Goal: Ask a question: Seek information or help from site administrators or community

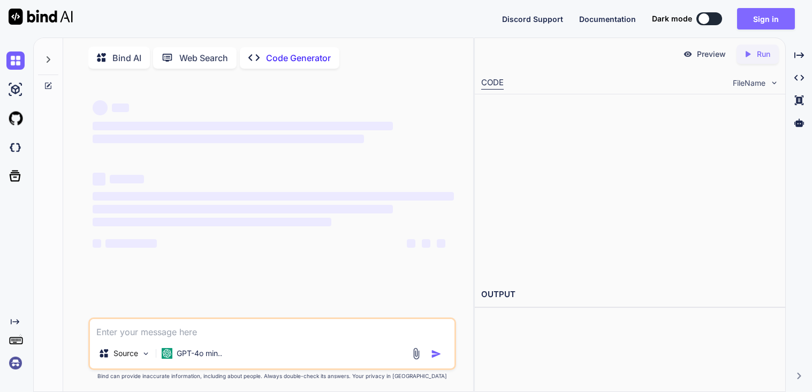
click at [757, 18] on button "Sign in" at bounding box center [767, 18] width 58 height 21
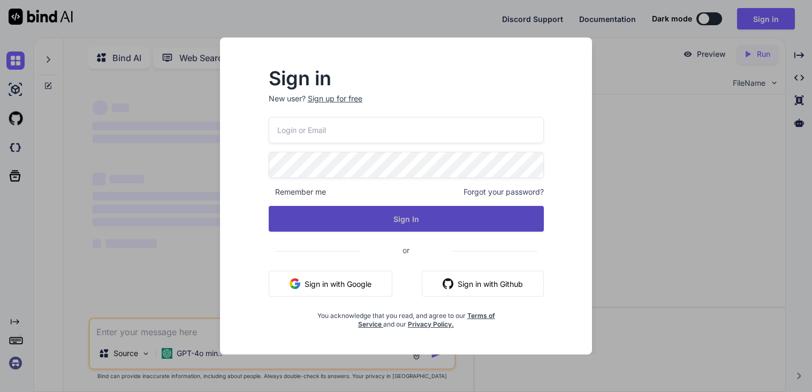
type input "yesegik729@hiepth.com"
click at [377, 217] on button "Sign In" at bounding box center [406, 219] width 276 height 26
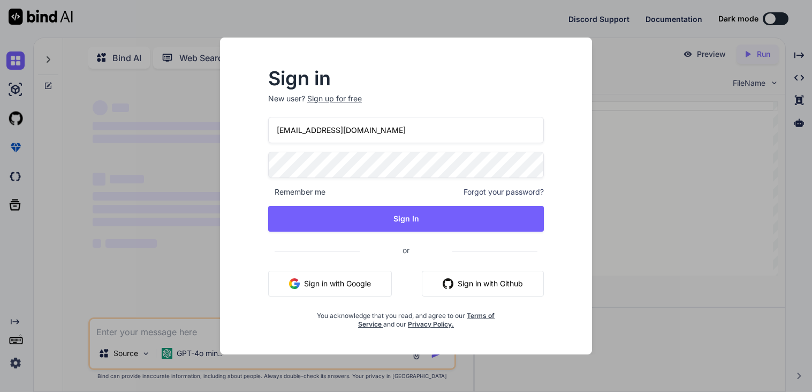
click at [664, 189] on div "Sign in New user? Sign up for free yesegik729@hiepth.com Remember me Forgot you…" at bounding box center [406, 196] width 812 height 392
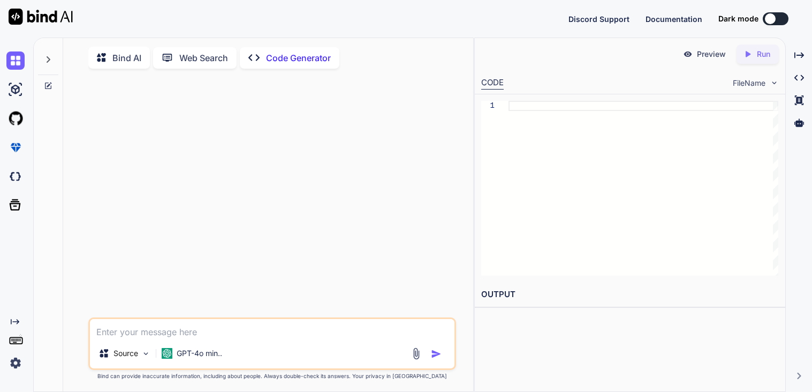
type textarea "x"
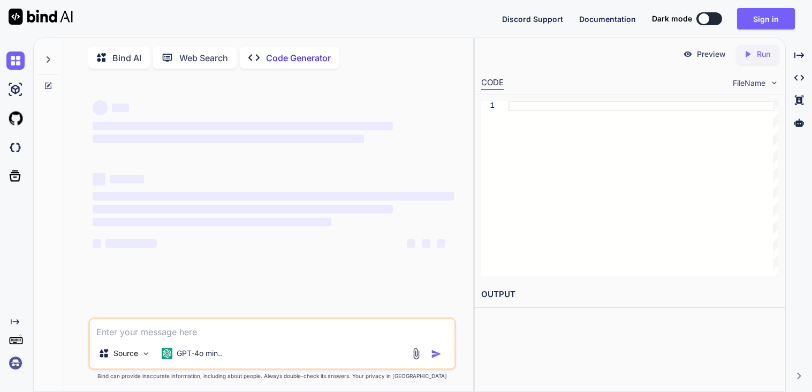
type textarea "x"
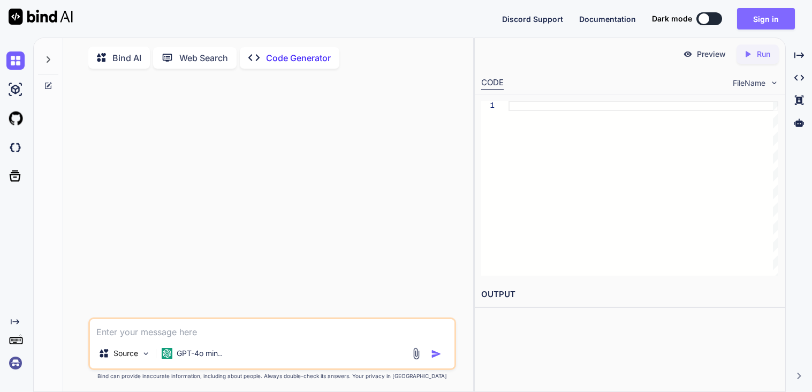
click at [774, 16] on button "Sign in" at bounding box center [767, 18] width 58 height 21
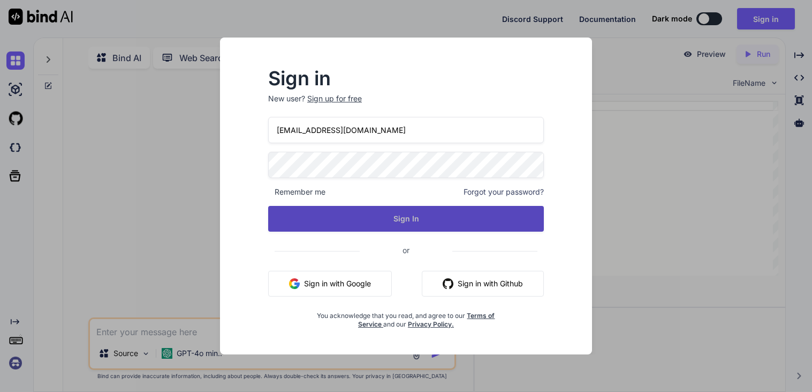
click at [358, 215] on button "Sign In" at bounding box center [406, 219] width 276 height 26
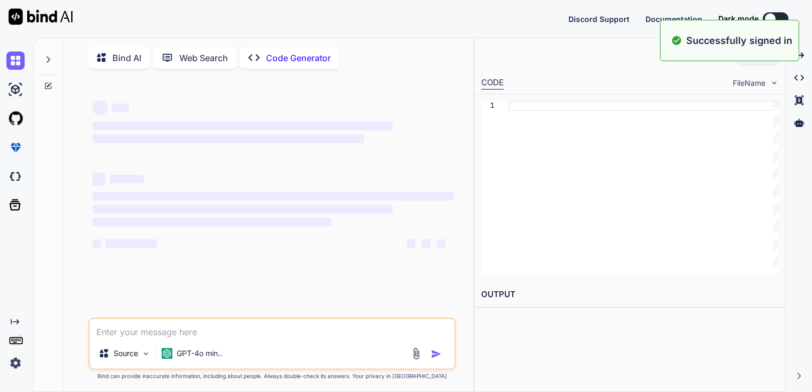
type textarea "x"
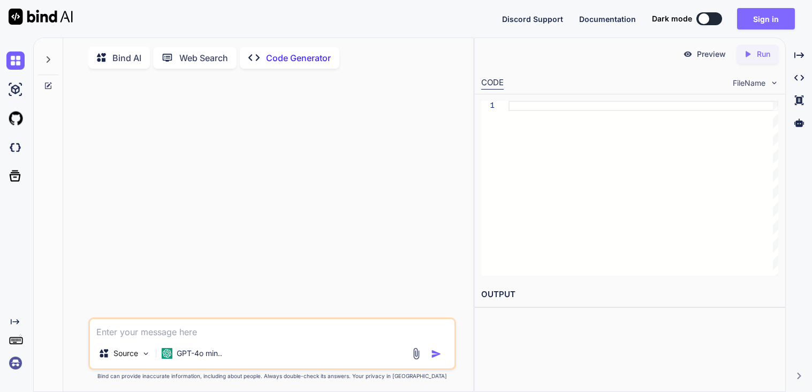
click at [766, 16] on button "Sign in" at bounding box center [767, 18] width 58 height 21
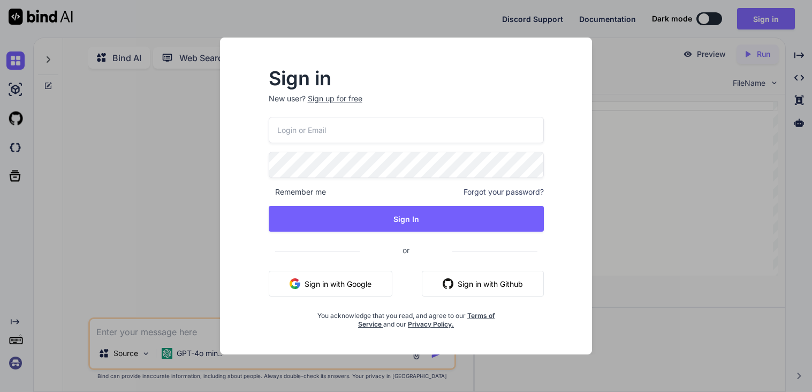
type input "yesegik729@hiepth.com"
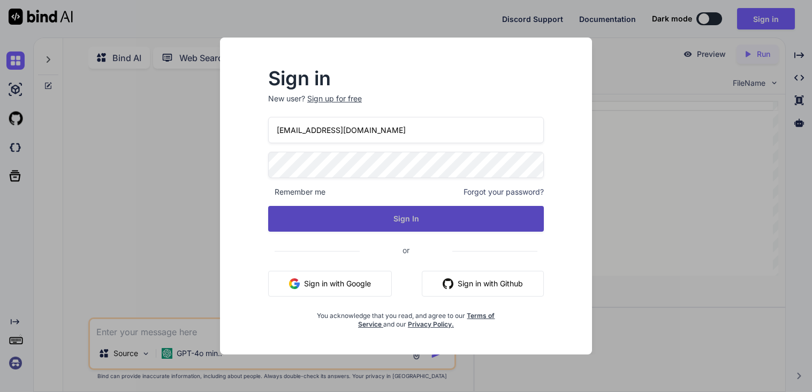
click at [465, 216] on button "Sign In" at bounding box center [406, 219] width 276 height 26
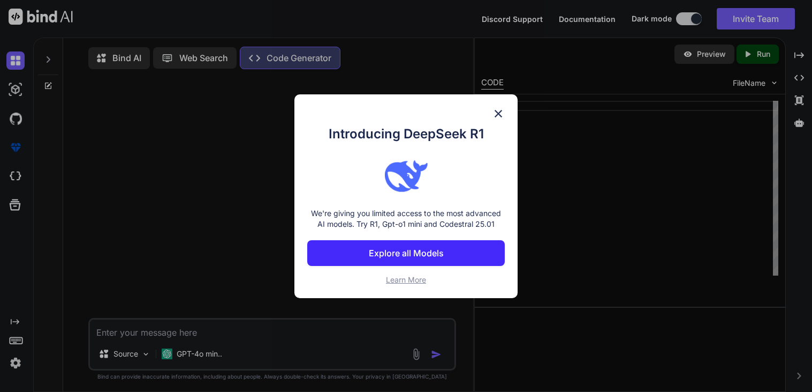
click at [502, 110] on img at bounding box center [498, 113] width 13 height 13
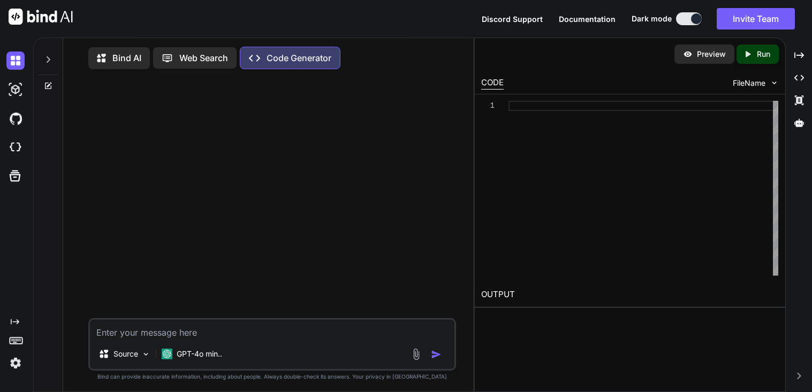
click at [123, 64] on p "Bind AI" at bounding box center [126, 57] width 29 height 13
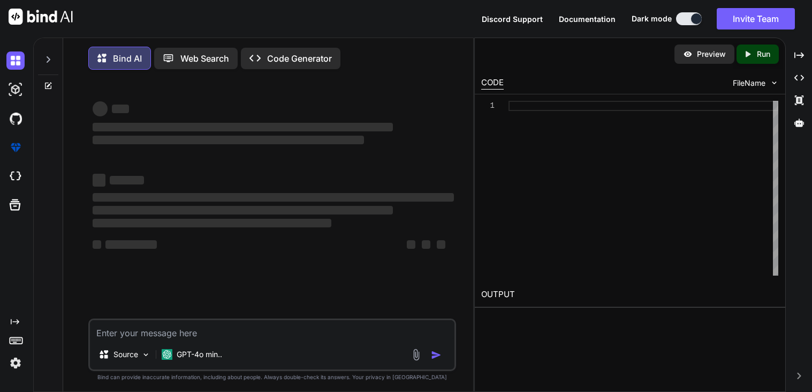
click at [145, 336] on textarea at bounding box center [272, 329] width 365 height 19
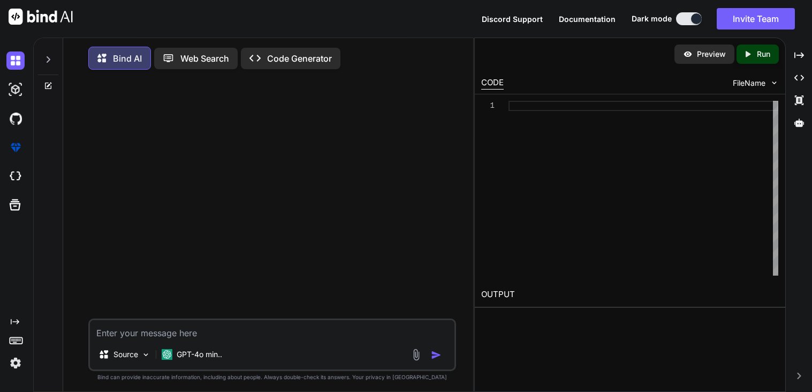
type textarea "x"
type textarea "M"
type textarea "x"
type textarea "Ma"
type textarea "x"
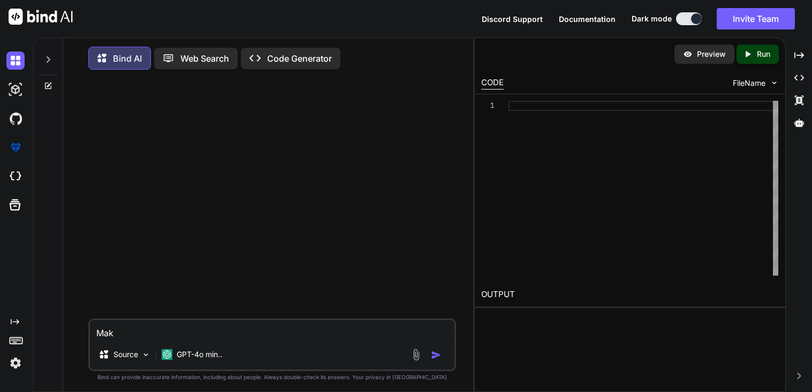
type textarea "Make"
type textarea "x"
type textarea "Make"
type textarea "x"
type textarea "Make a"
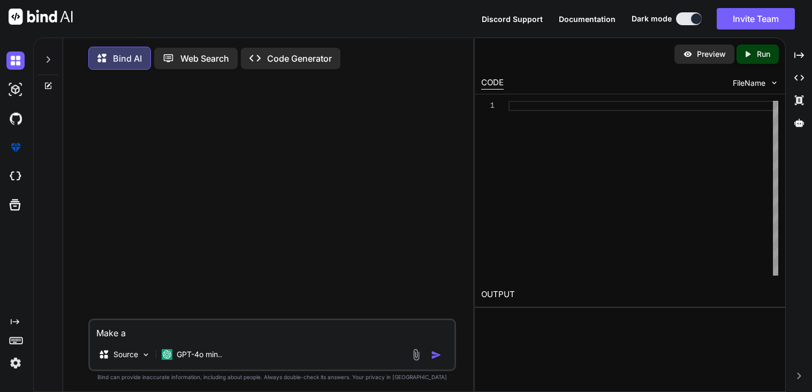
type textarea "x"
type textarea "Make a"
type textarea "x"
type textarea "Make a v"
type textarea "x"
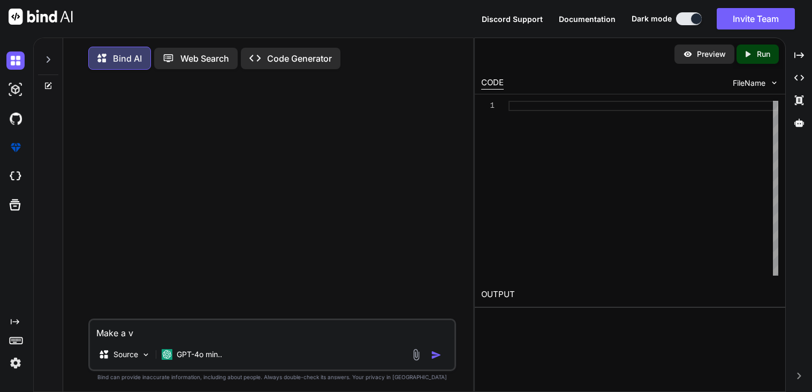
type textarea "Make a ve"
type textarea "x"
type textarea "Make a ver"
type textarea "x"
type textarea "Make a very"
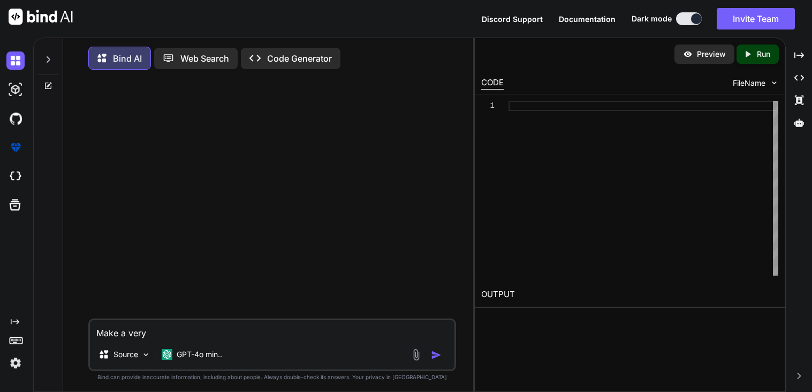
type textarea "x"
type textarea "Make a very"
type textarea "x"
type textarea "Make a very r"
type textarea "x"
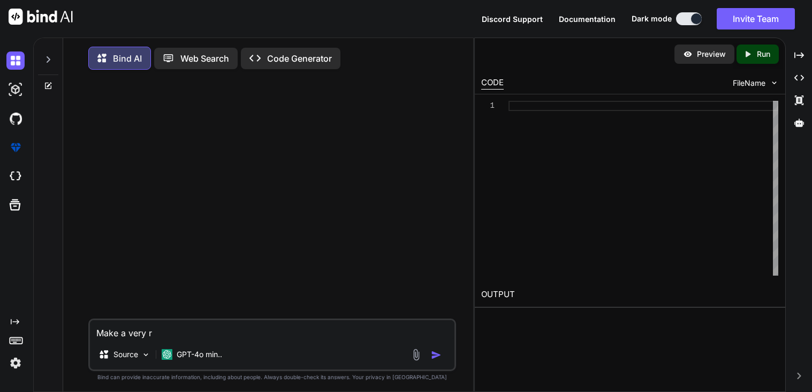
type textarea "Make a very ro"
type textarea "x"
type textarea "Make a very rom"
type textarea "x"
type textarea "Make a very roma"
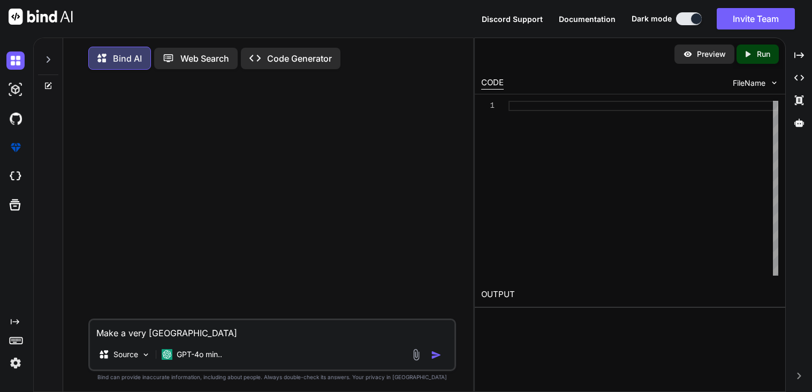
type textarea "x"
type textarea "Make a very roman"
type textarea "x"
type textarea "Make a very romant"
type textarea "x"
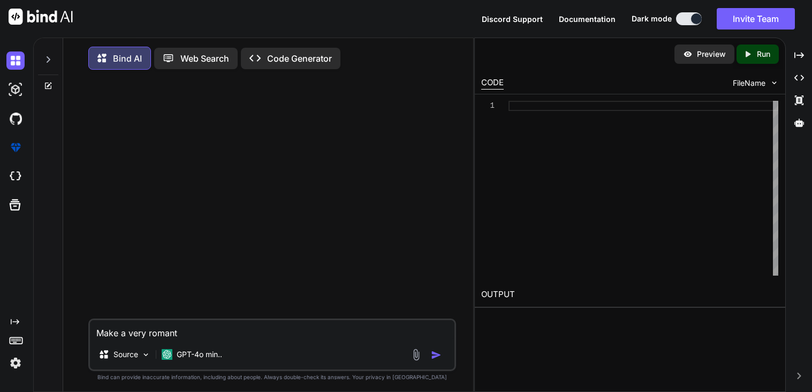
type textarea "Make a very romanti"
type textarea "x"
type textarea "Make a very romantic"
type textarea "x"
type textarea "Make a very romantic"
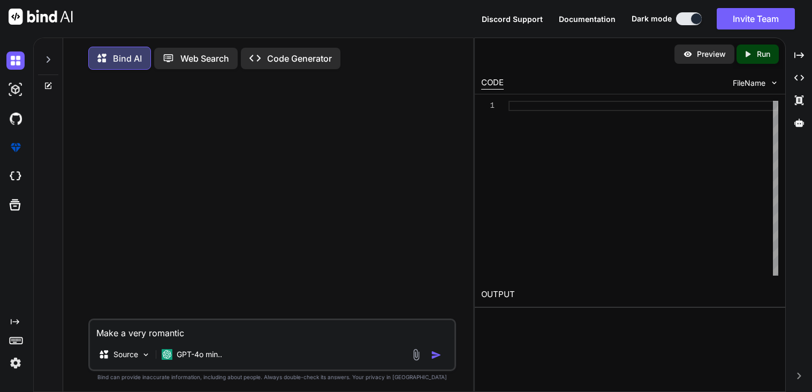
type textarea "x"
type textarea "Make a very romantic p"
type textarea "x"
type textarea "Make a very romantic po"
type textarea "x"
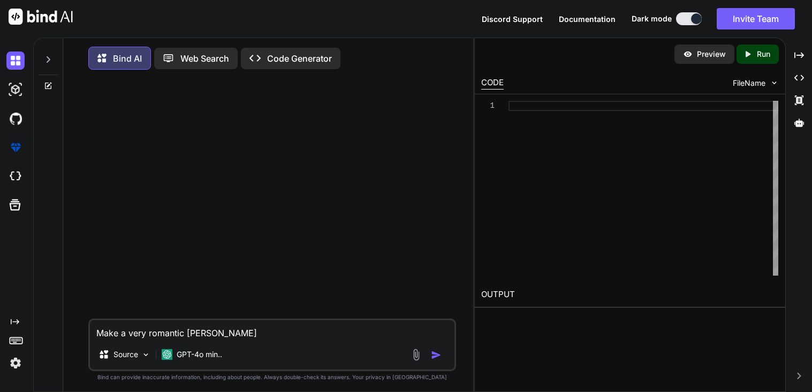
type textarea "Make a very romantic poem"
type textarea "x"
type textarea "Make a very romantic poem"
type textarea "x"
type textarea "Make a very romantic poem o"
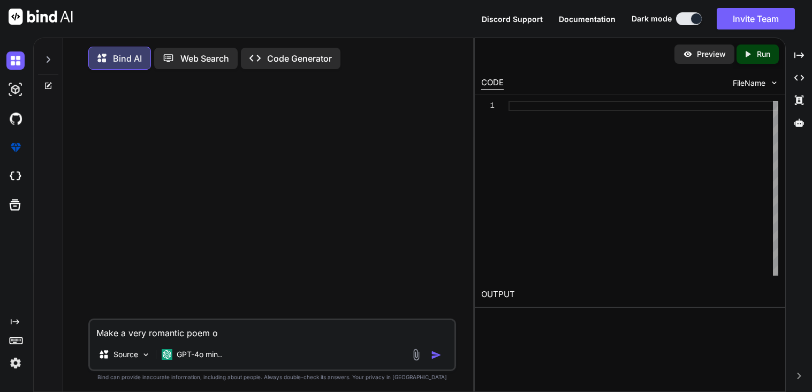
type textarea "x"
type textarea "Make a very romantic poem of"
type textarea "x"
type textarea "Make a very romantic poem of"
type textarea "x"
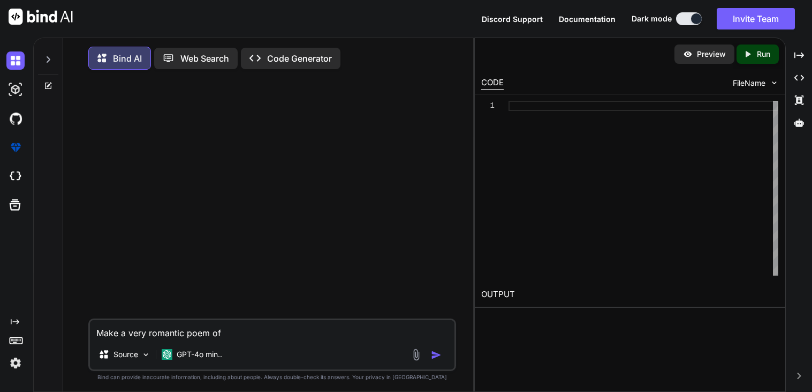
type textarea "Make a very romantic poem of h"
type textarea "x"
type textarea "Make a very romantic poem of how"
type textarea "x"
type textarea "Make a very romantic poem of how"
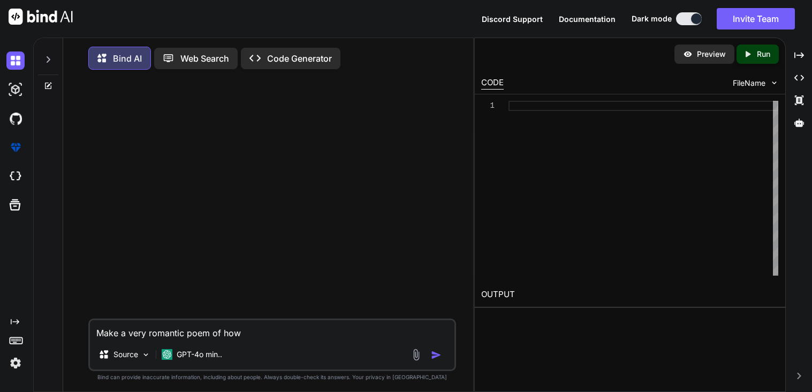
type textarea "x"
type textarea "Make a very romantic poem of how p"
type textarea "x"
type textarea "Make a very romantic poem of how pr"
type textarea "x"
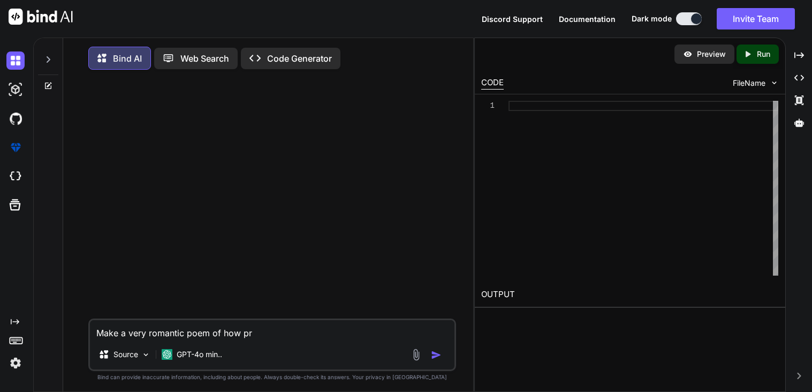
type textarea "Make a very romantic poem of how pre"
type textarea "x"
type textarea "Make a very romantic poem of how pret"
type textarea "x"
type textarea "Make a very romantic poem of how pretty"
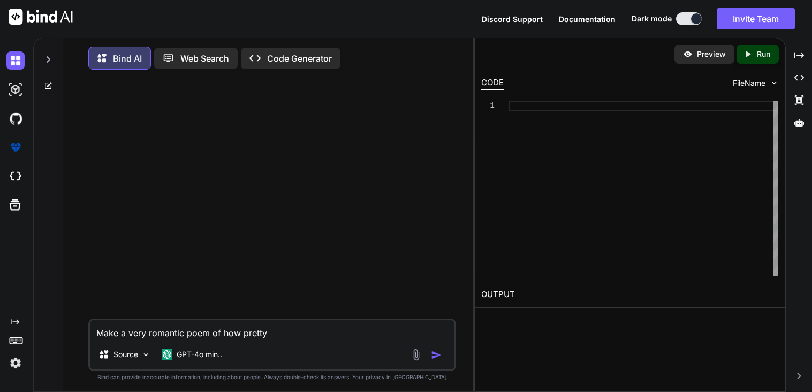
type textarea "x"
type textarea "Make a very romantic poem of how pretty l"
type textarea "x"
type textarea "Make a very romantic poem of how pretty ly"
type textarea "x"
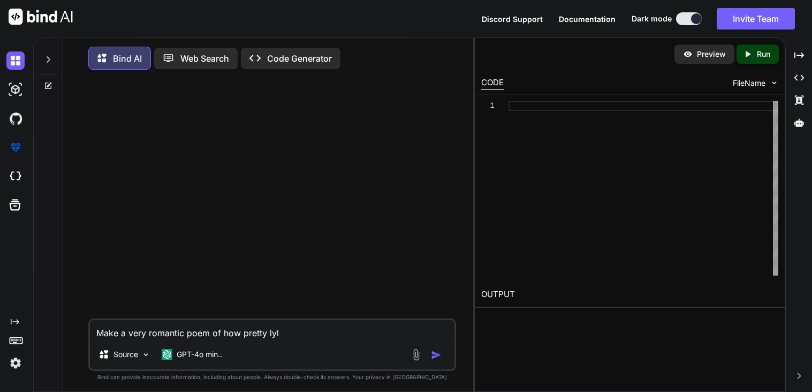
type textarea "Make a very romantic poem of how pretty lyla"
type textarea "x"
type textarea "Make a very romantic poem of how pretty Lyla"
type textarea "x"
type textarea "Make a very romantic poem of how pretty Lyla"
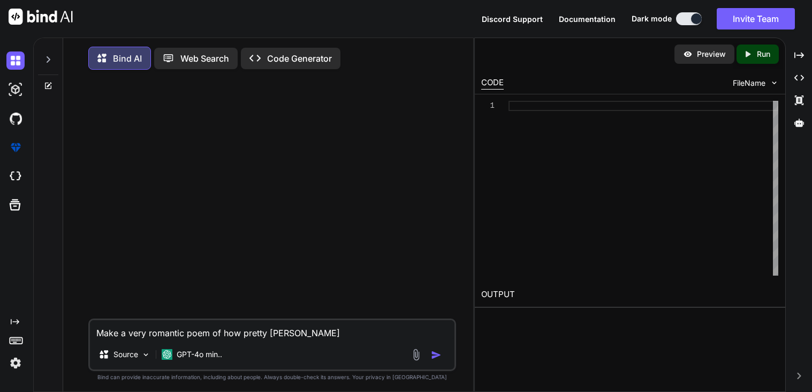
type textarea "x"
type textarea "Make a very romantic poem of how pretty Lyla j"
type textarea "x"
type textarea "Make a very romantic poem of how pretty Lyla j"
type textarea "x"
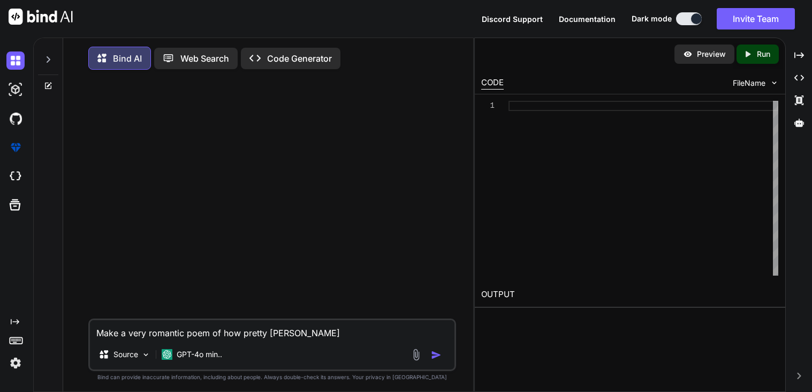
type textarea "Make a very romantic poem of how pretty Lyla j b"
type textarea "x"
type textarea "Make a very romantic poem of how pretty Lyla j be"
type textarea "x"
type textarea "Make a very romantic poem of how pretty Lyla j ben"
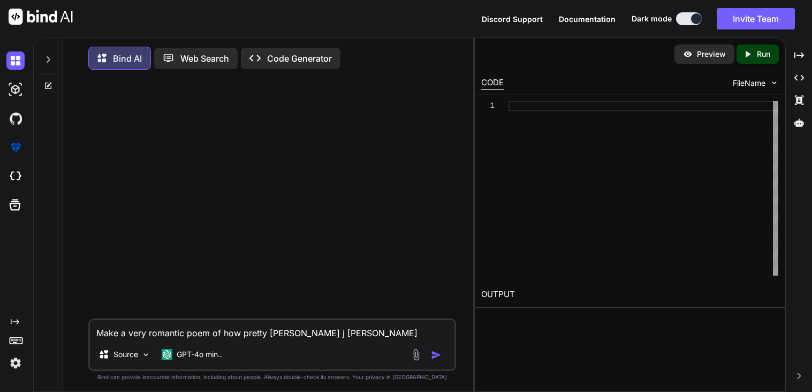
type textarea "x"
type textarea "Make a very romantic poem of how pretty Lyla j benso"
type textarea "x"
type textarea "Make a very romantic poem of how pretty Lyla j Benson"
type textarea "x"
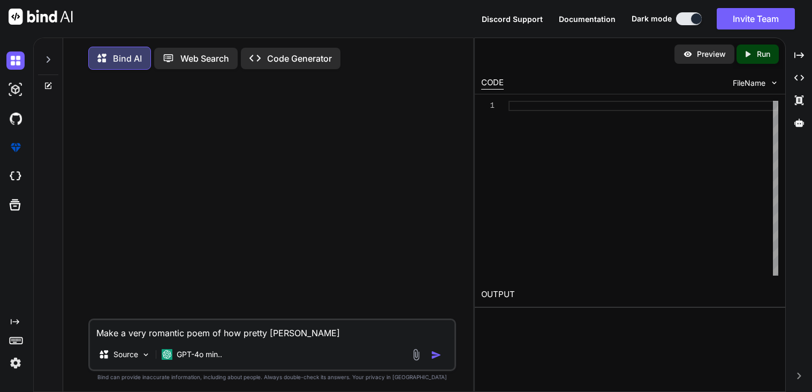
type textarea "Make a very romantic poem of how pretty Lyla j Benson"
type textarea "x"
type textarea "Make a very romantic poem of how pretty Lyla j Benson l"
type textarea "x"
type textarea "Make a very romantic poem of how pretty Lyla j Benson lo"
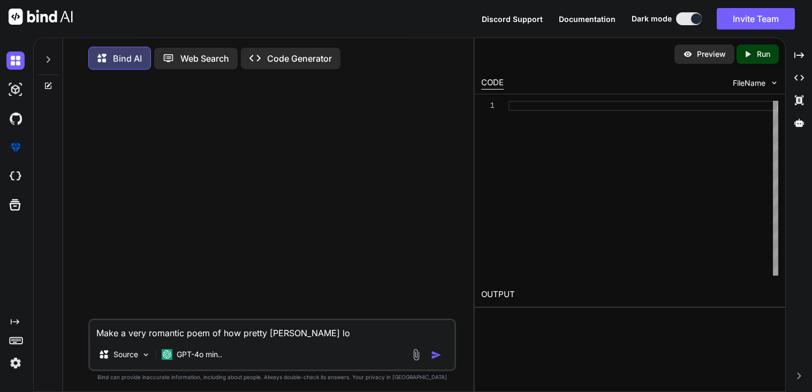
type textarea "x"
type textarea "Make a very romantic poem of how pretty Lyla j Benson loo"
type textarea "x"
type textarea "Make a very romantic poem of how pretty Lyla j Benson look"
type textarea "x"
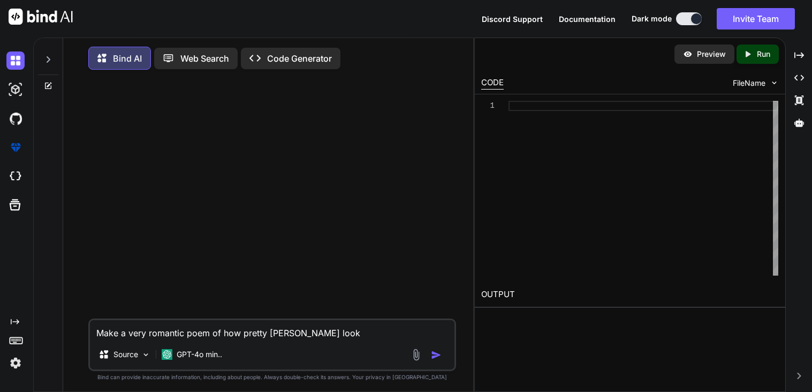
type textarea "Make a very romantic poem of how pretty Lyla j Benson looke"
type textarea "x"
type textarea "Make a very romantic poem of how pretty Lyla j Benson looked"
type textarea "x"
type textarea "Make a very romantic poem of how pretty Lyla j Benson looked a"
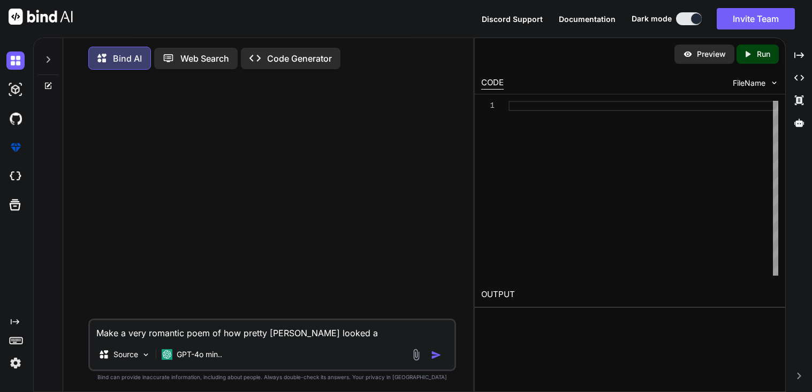
type textarea "x"
type textarea "Make a very romantic poem of how pretty Lyla j Benson looked at"
type textarea "x"
type textarea "Make a very romantic poem of how pretty Lyla j Benson looked at"
type textarea "x"
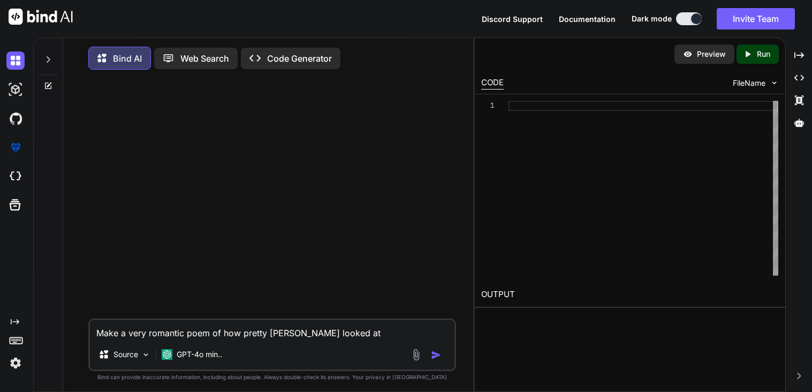
type textarea "Make a very romantic poem of how pretty Lyla j Benson looked at h"
type textarea "x"
type textarea "Make a very romantic poem of how pretty Lyla j Benson looked at ho"
type textarea "x"
type textarea "Make a very romantic poem of how pretty Lyla j Benson looked at home"
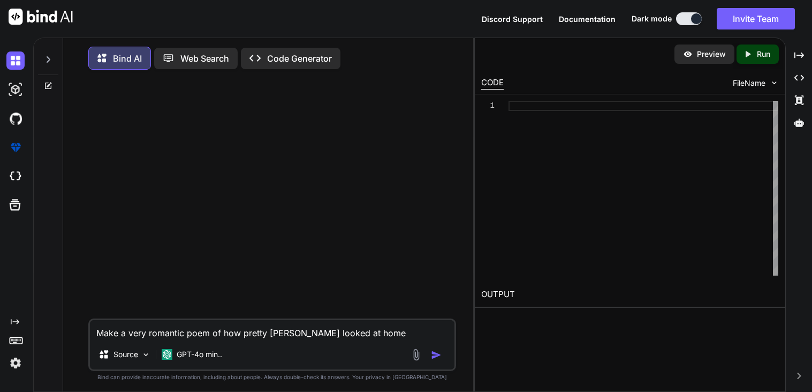
type textarea "x"
type textarea "Make a very romantic poem of how pretty Lyla j Benson looked at home"
type textarea "x"
type textarea "Make a very romantic poem of how pretty Lyla j Benson looked at home"
type textarea "x"
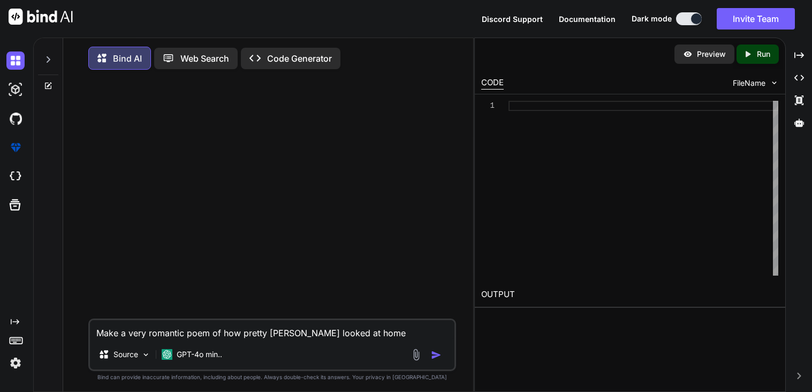
type textarea "Make a very romantic poem of how pretty Lyla j Benson looked at homec"
type textarea "x"
type textarea "Make a very romantic poem of how pretty Lyla j Benson looked at homeco"
type textarea "x"
type textarea "Make a very romantic poem of how pretty Lyla j Benson looked at homecom"
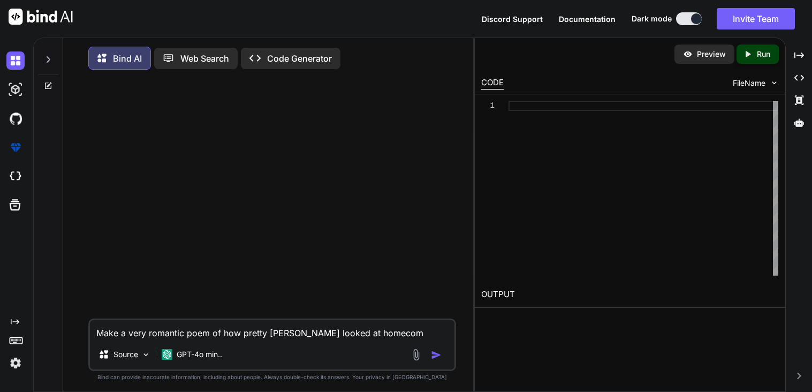
type textarea "x"
type textarea "Make a very romantic poem of how pretty Lyla j Benson looked at homecomm"
type textarea "x"
type textarea "Make a very romantic poem of how pretty Lyla j Benson looked at homecommi"
type textarea "x"
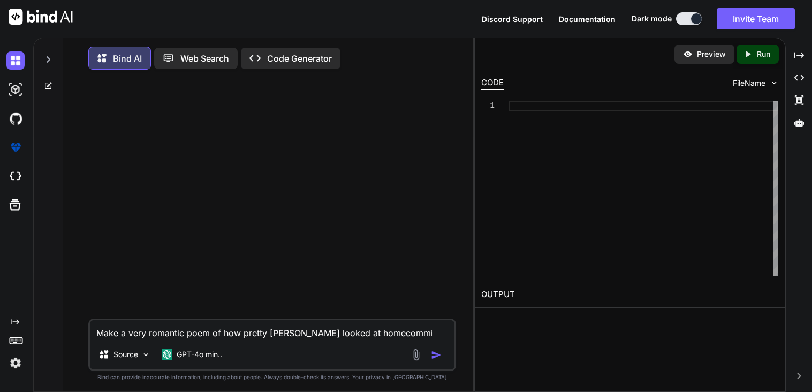
type textarea "Make a very romantic poem of how pretty Lyla j Benson looked at homecommin"
type textarea "x"
type textarea "Make a very romantic poem of how pretty Lyla j Benson looked at homecomming"
type textarea "x"
type textarea "Make a very romantic poem of how pretty Lyla j Benson looked at homecomming"
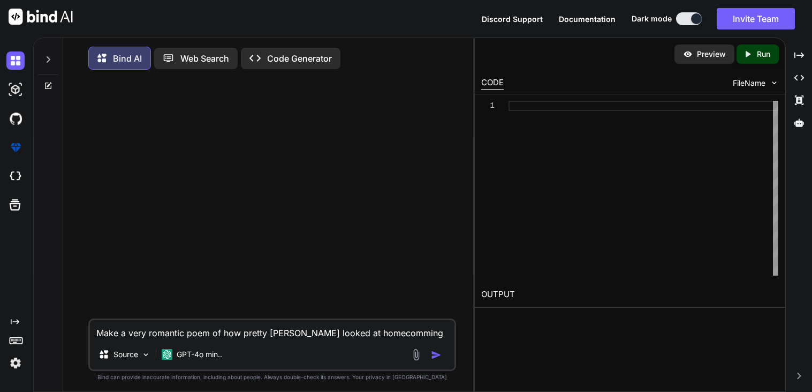
click at [390, 339] on textarea "Make a very romantic poem of how pretty Lyla j Benson looked at homecomming" at bounding box center [272, 329] width 365 height 19
type textarea "x"
type textarea "Make a very romantic poem of how pretty Lyla j Benson looked at homecoming"
type textarea "x"
type textarea "Make a very romantic poem of how pretty Lyla j Benson looked at homecoming"
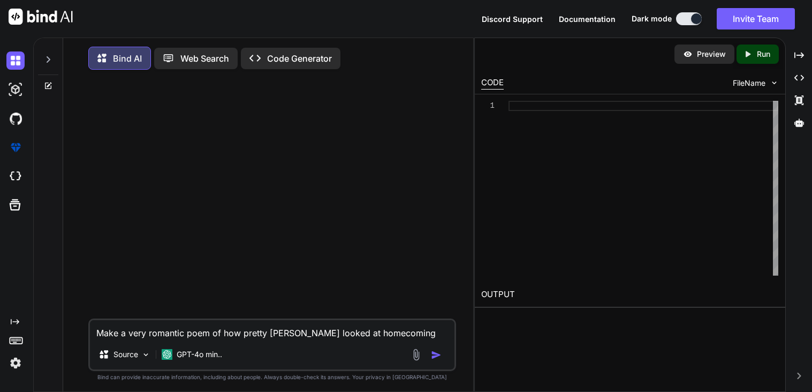
type textarea "x"
type textarea "Make a very romantic poem of how pretty Lyla j Benson looked at homecoming w"
type textarea "x"
type textarea "Make a very romantic poem of how pretty Lyla j Benson looked at homecoming wh"
type textarea "x"
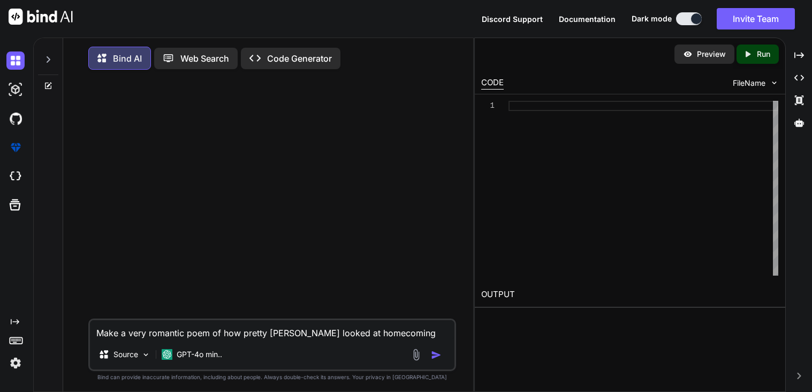
type textarea "Make a very romantic poem of how pretty Lyla j Benson looked at homecoming w"
type textarea "x"
type textarea "Make a very romantic poem of how pretty Lyla j Benson looked at homecoming wi"
type textarea "x"
type textarea "Make a very romantic poem of how pretty Lyla j Benson looked at homecoming wit"
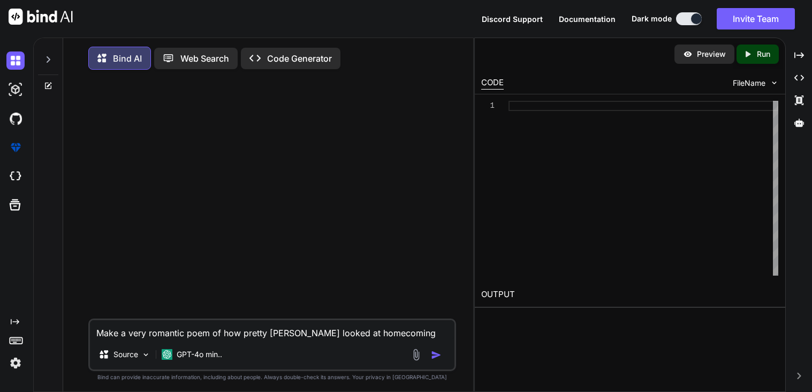
type textarea "x"
type textarea "Make a very romantic poem of how pretty Lyla j Benson looked at homecoming with"
type textarea "x"
type textarea "Make a very romantic poem of how pretty Lyla j Benson looked at homecoming with…"
type textarea "x"
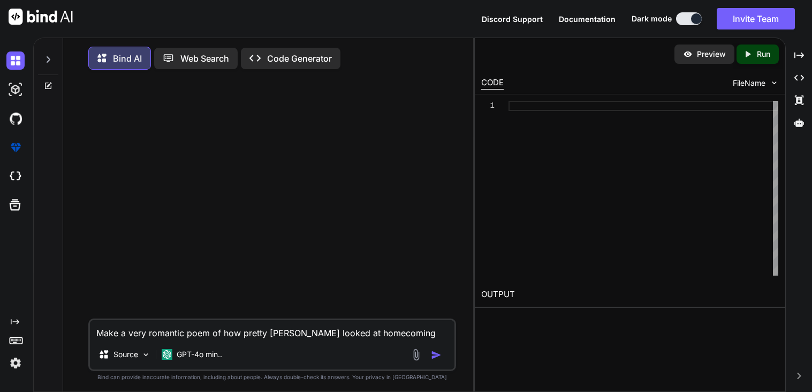
type textarea "Make a very romantic poem of how pretty Lyla j Benson looked at homecoming with…"
type textarea "x"
type textarea "Make a very romantic poem of how pretty Lyla j Benson looked at homecoming with…"
type textarea "x"
type textarea "Make a very romantic poem of how pretty Lyla j Benson looked at homecoming with…"
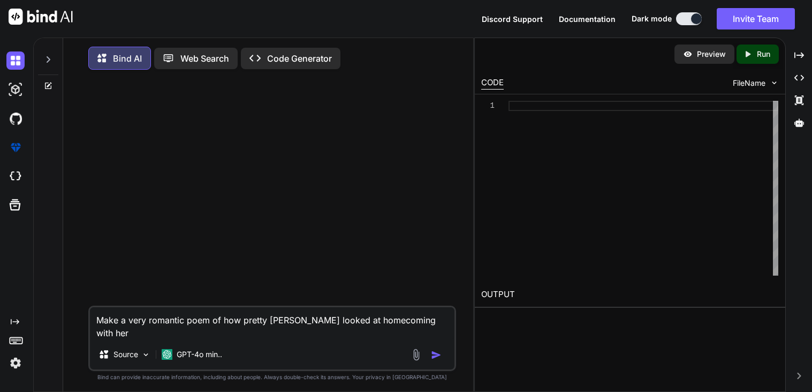
type textarea "x"
type textarea "Make a very romantic poem of how pretty Lyla j Benson looked at homecoming with…"
type textarea "x"
type textarea "Make a very romantic poem of how pretty Lyla j Benson looked at homecoming with…"
type textarea "x"
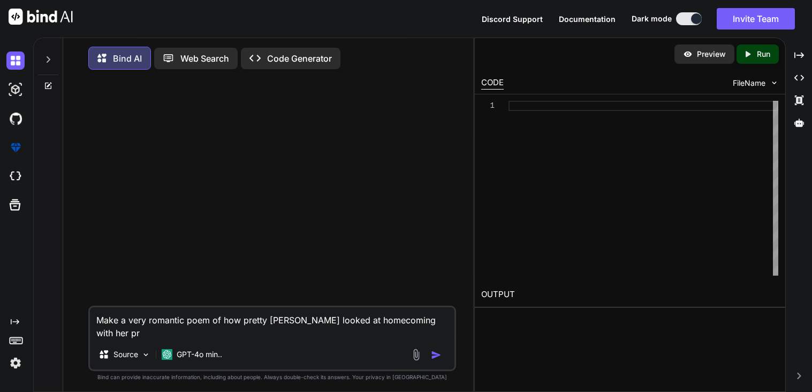
type textarea "Make a very romantic poem of how pretty Lyla j Benson looked at homecoming with…"
type textarea "x"
type textarea "Make a very romantic poem of how pretty Lyla j Benson looked at homecoming with…"
type textarea "x"
type textarea "Make a very romantic poem of how pretty Lyla j Benson looked at homecoming with…"
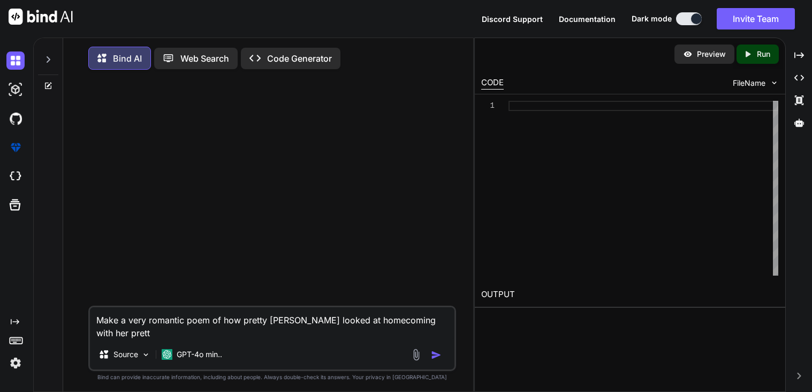
type textarea "x"
type textarea "Make a very romantic poem of how pretty Lyla j Benson looked at homecoming with…"
type textarea "x"
type textarea "Make a very romantic poem of how pretty Lyla j Benson looked at homecoming with…"
type textarea "x"
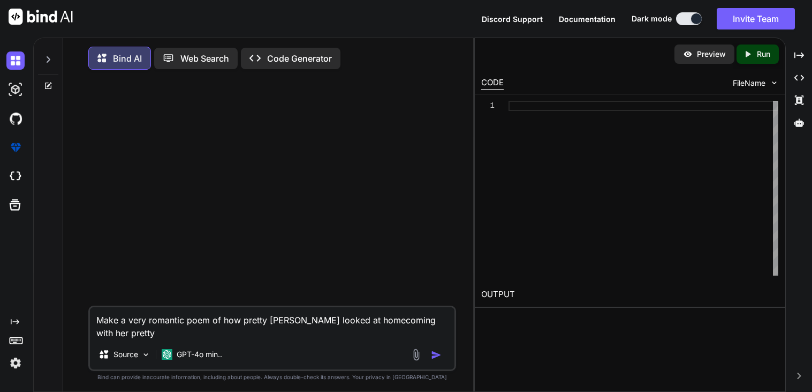
type textarea "Make a very romantic poem of how pretty Lyla j Benson looked at homecoming with…"
type textarea "x"
type textarea "Make a very romantic poem of how pretty Lyla j Benson looked at homecoming with…"
type textarea "x"
type textarea "Make a very romantic poem of how pretty Lyla j Benson looked at homecoming with…"
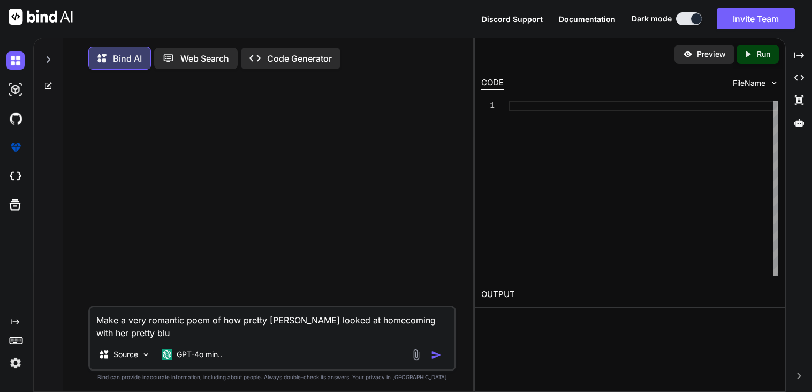
type textarea "x"
type textarea "Make a very romantic poem of how pretty Lyla j Benson looked at homecoming with…"
type textarea "x"
type textarea "Make a very romantic poem of how pretty Lyla j Benson looked at homecoming with…"
type textarea "x"
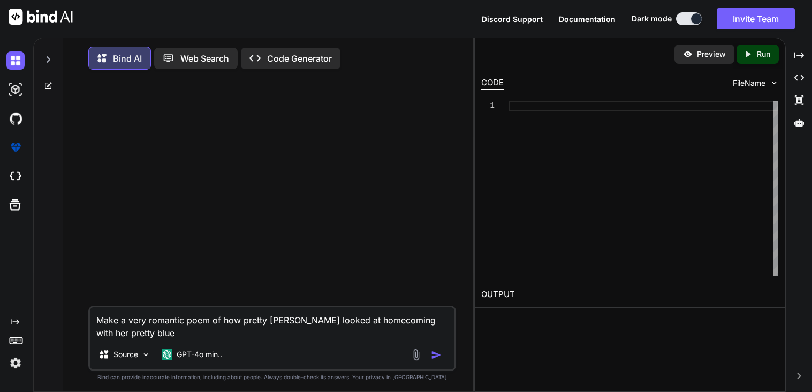
type textarea "Make a very romantic poem of how pretty Lyla j Benson looked at homecoming with…"
type textarea "x"
type textarea "Make a very romantic poem of how pretty Lyla j Benson looked at homecoming with…"
type textarea "x"
type textarea "Make a very romantic poem of how pretty Lyla j Benson looked at homecoming with…"
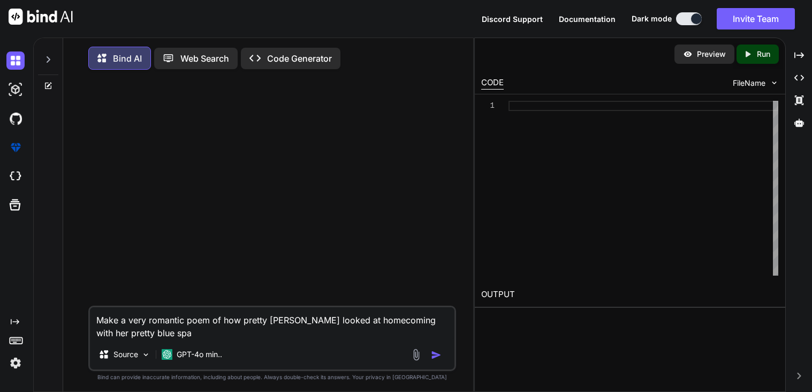
type textarea "x"
click at [394, 335] on textarea "Make a very romantic poem of how pretty Lyla j Benson looked at homecoming with…" at bounding box center [272, 323] width 365 height 32
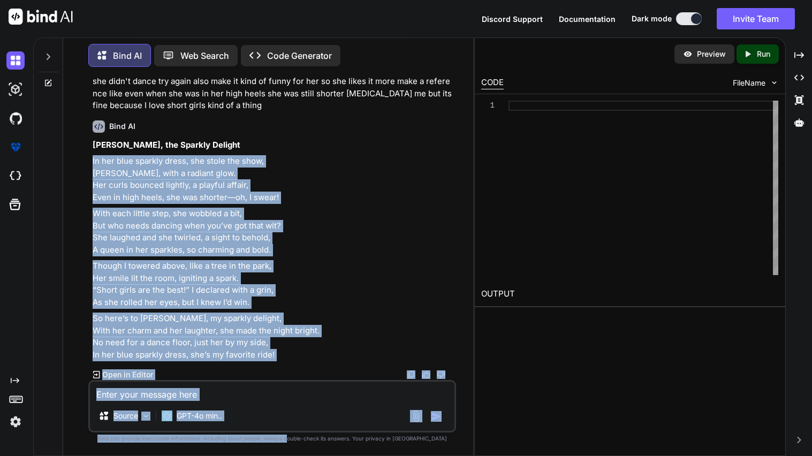
scroll to position [1259, 0]
drag, startPoint x: 88, startPoint y: 217, endPoint x: 291, endPoint y: 362, distance: 249.5
click at [291, 362] on div "You Make a very romantic poem of how pretty Lyla j Benson looked at homecoming …" at bounding box center [272, 266] width 368 height 380
copy div "In her blue sparkly dress, she stole the show, Lyla J. Benson, with a radiant g…"
click at [141, 391] on textarea at bounding box center [272, 391] width 365 height 19
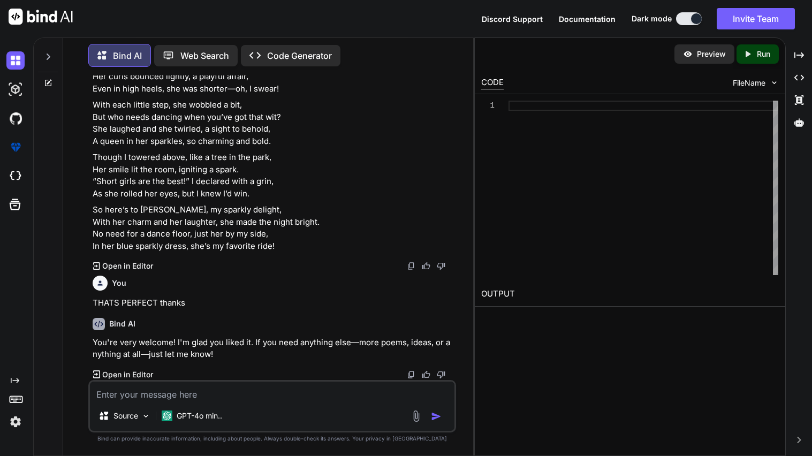
scroll to position [1367, 0]
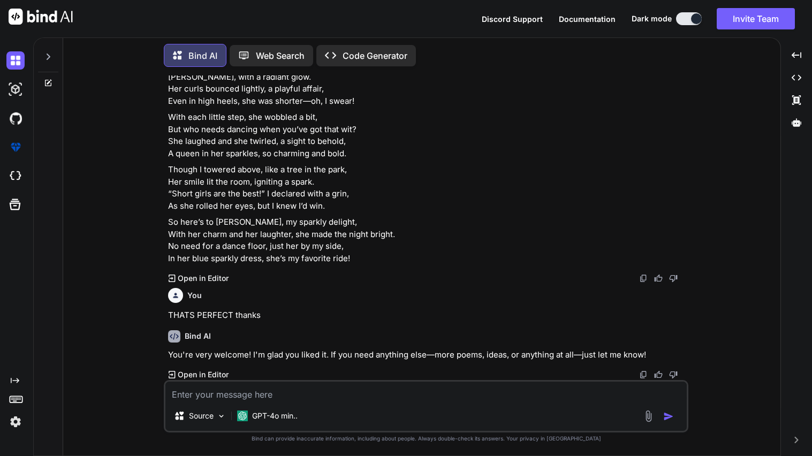
click at [342, 59] on div "Created with Pixso. Code Generator" at bounding box center [367, 55] width 100 height 21
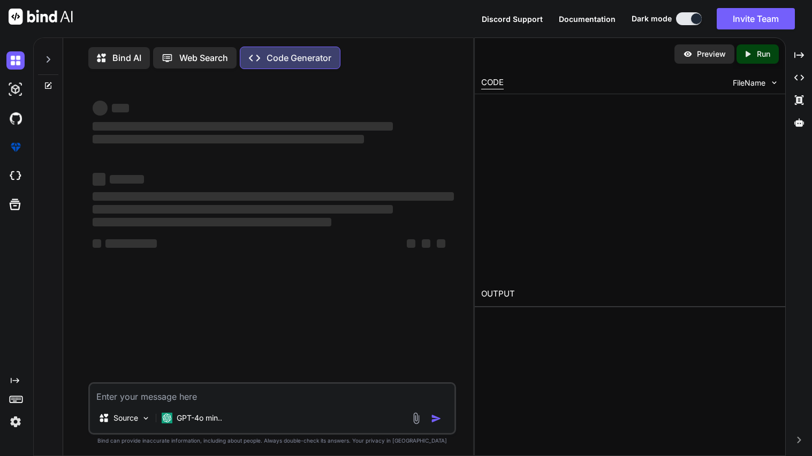
click at [201, 395] on textarea at bounding box center [272, 393] width 365 height 19
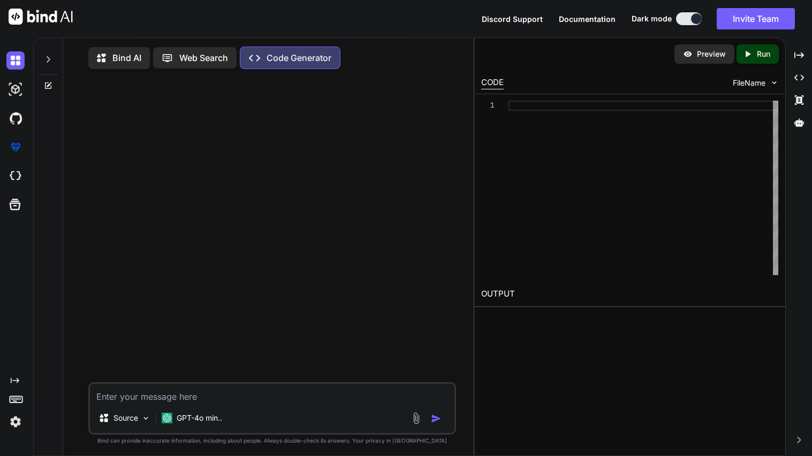
type textarea "x"
type textarea "c"
type textarea "x"
type textarea "ca"
type textarea "x"
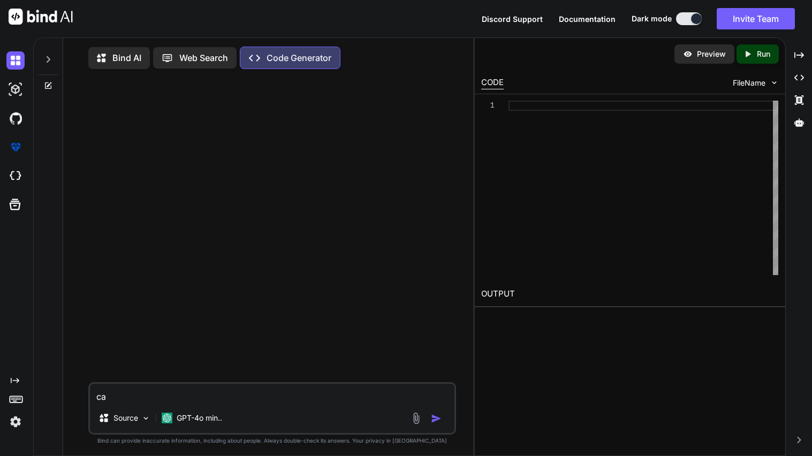
type textarea "can"
type textarea "x"
type textarea "can"
type textarea "x"
type textarea "can y"
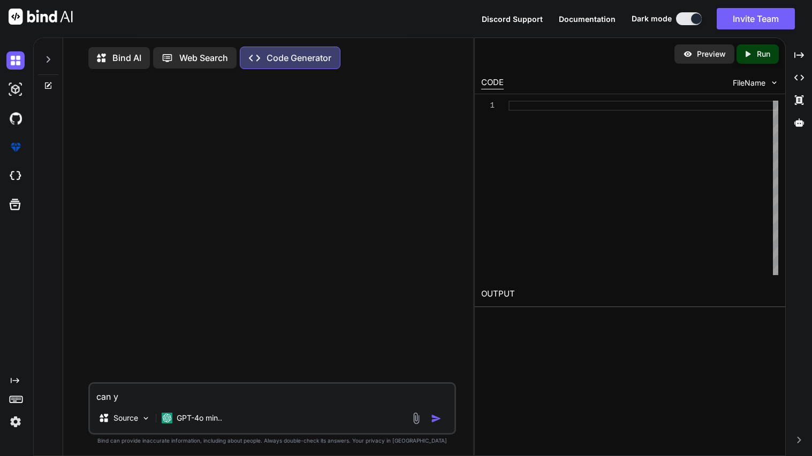
type textarea "x"
type textarea "can yo"
type textarea "x"
type textarea "can you"
type textarea "x"
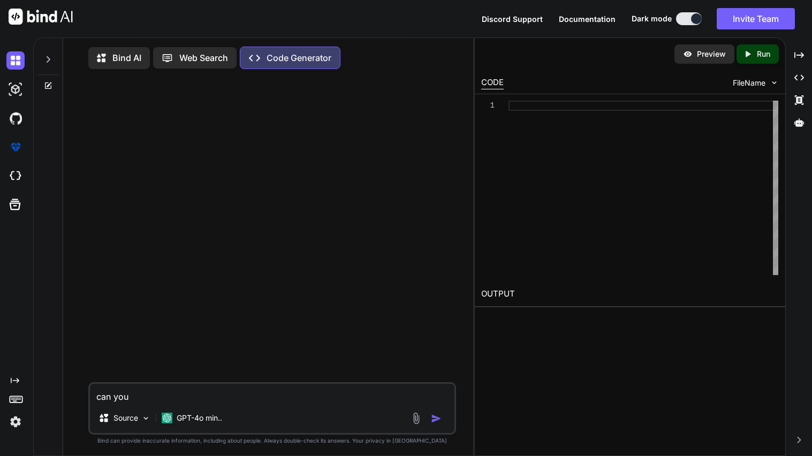
type textarea "can you"
type textarea "x"
type textarea "can you f"
type textarea "x"
type textarea "can you fi"
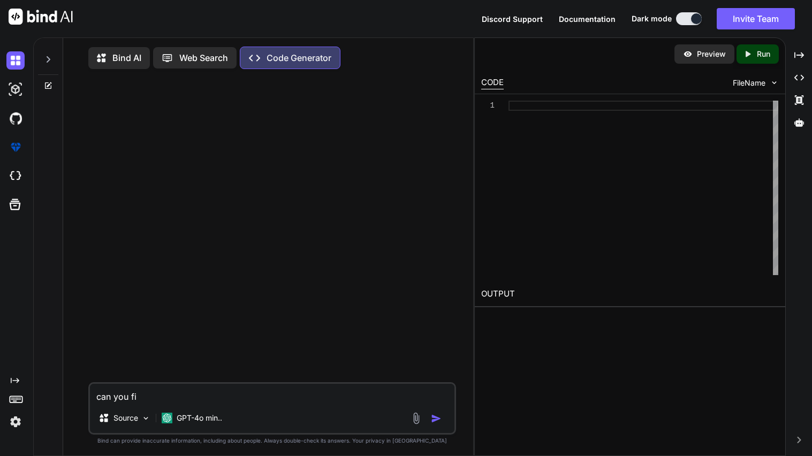
type textarea "x"
type textarea "can you fix"
type textarea "x"
type textarea "can you fix"
type textarea "x"
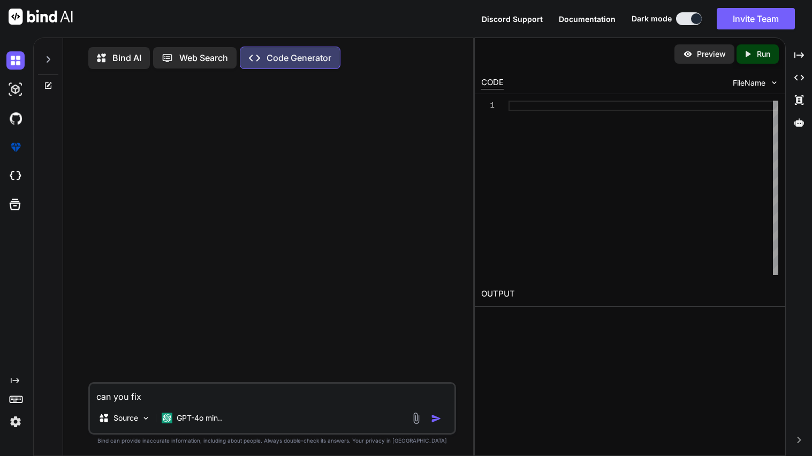
type textarea "can you fix t"
type textarea "x"
type textarea "can you fix th"
type textarea "x"
type textarea "can you fix this"
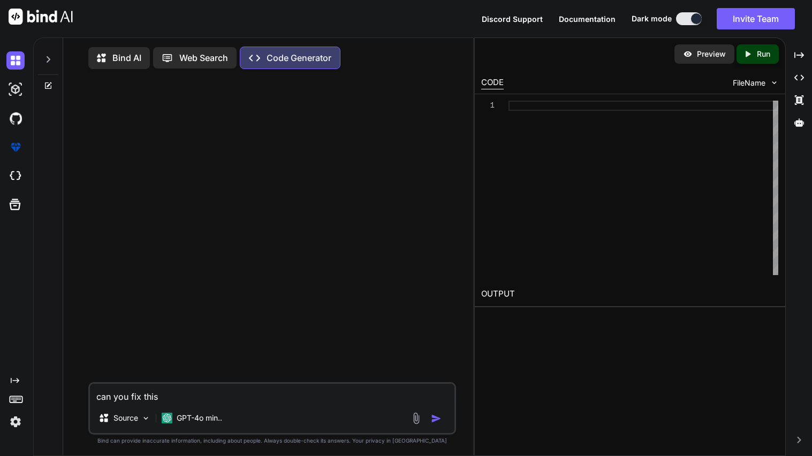
type textarea "x"
type textarea "can you fix this"
type textarea "x"
type textarea "can you fix this c"
type textarea "x"
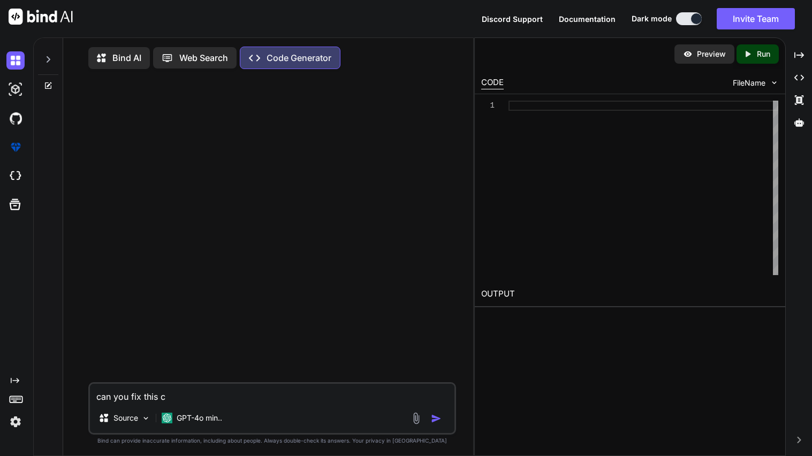
type textarea "can you fix this co"
type textarea "x"
type textarea "can you fix this cod"
type textarea "x"
type textarea "can you fix this code"
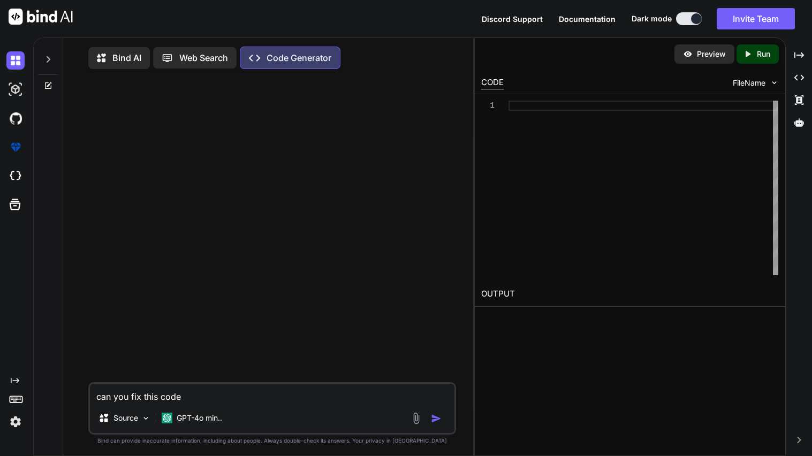
type textarea "x"
type textarea "can you fix this code"
type textarea "x"
type textarea "can you fix this code"
type textarea "x"
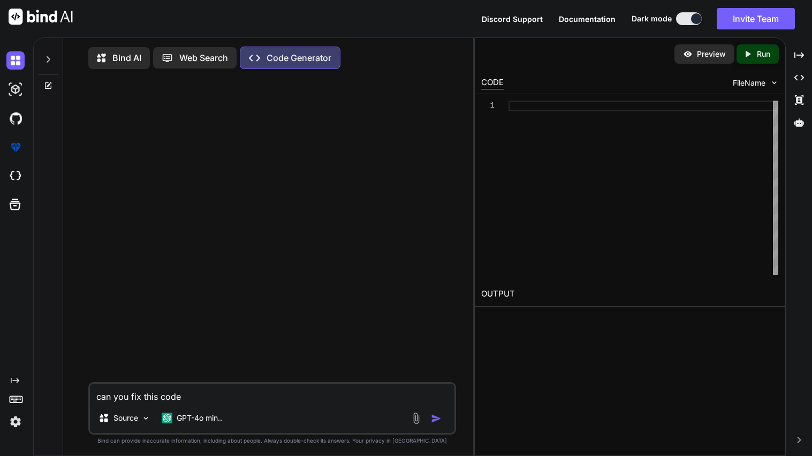
type textarea "can you fix this code <!DOCTYPE html> <html lang="en"> <head> <meta charset="UT…"
type textarea "x"
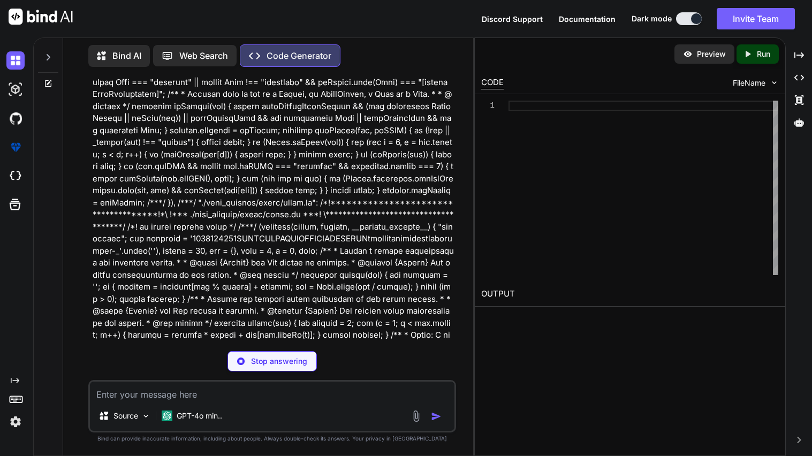
scroll to position [21101, 0]
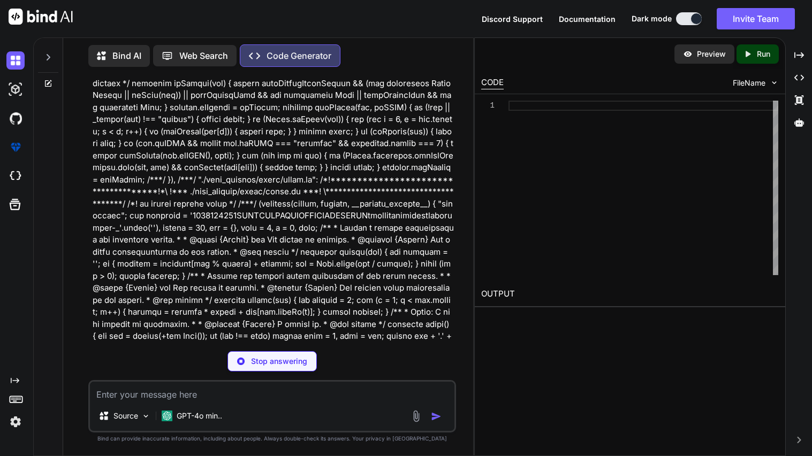
type textarea "x"
type textarea "<script src="{{ url_for('static', filename='script/main.js') }}"></script> <scr…"
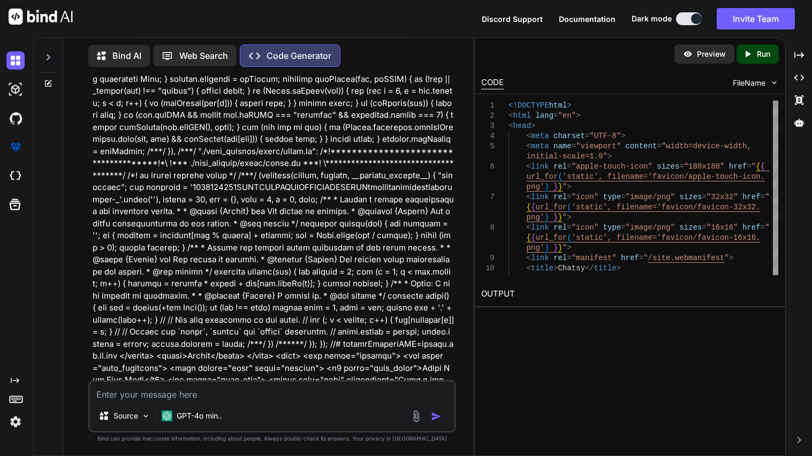
scroll to position [21119, 0]
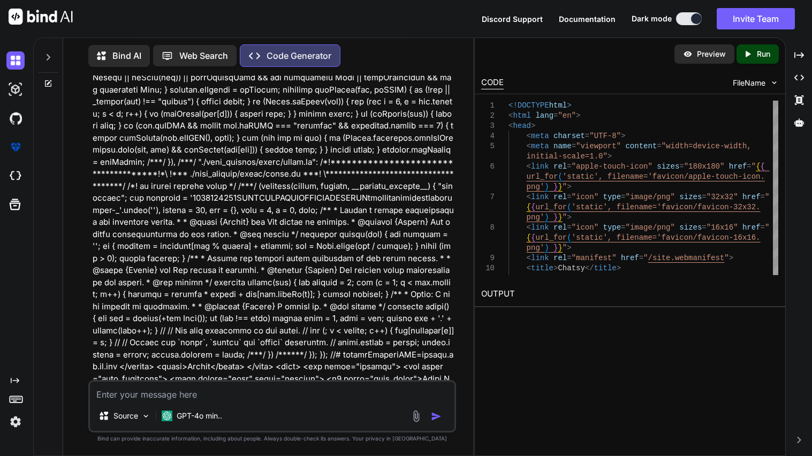
click at [48, 54] on icon at bounding box center [49, 57] width 4 height 6
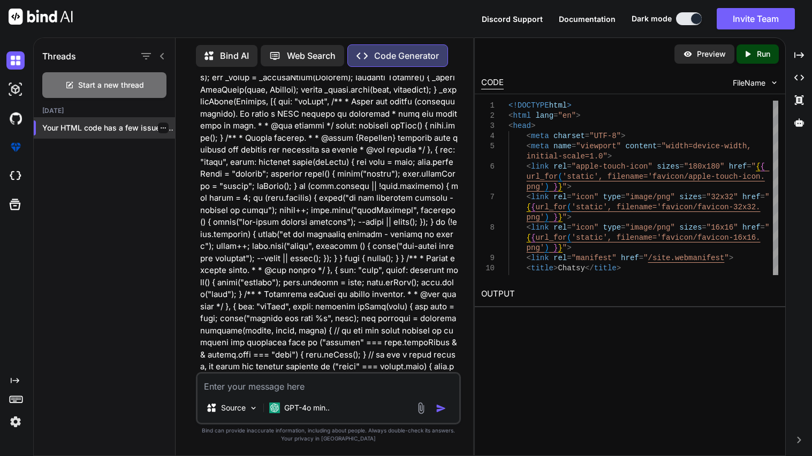
click at [160, 125] on icon "button" at bounding box center [163, 128] width 6 height 6
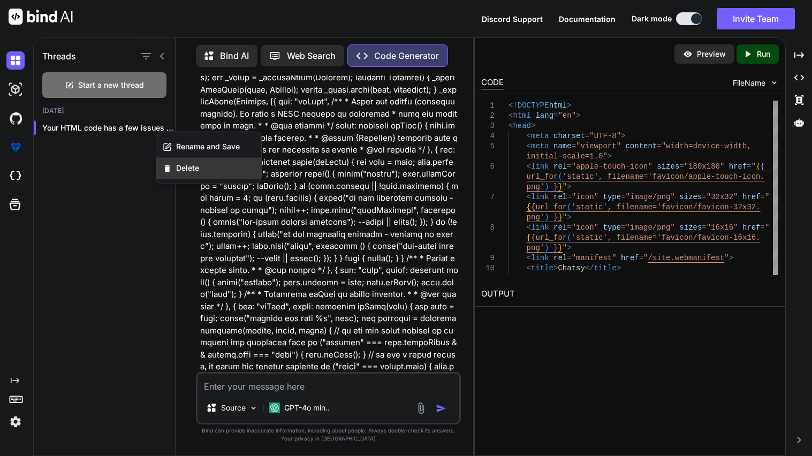
click at [173, 164] on div "Delete" at bounding box center [208, 167] width 105 height 21
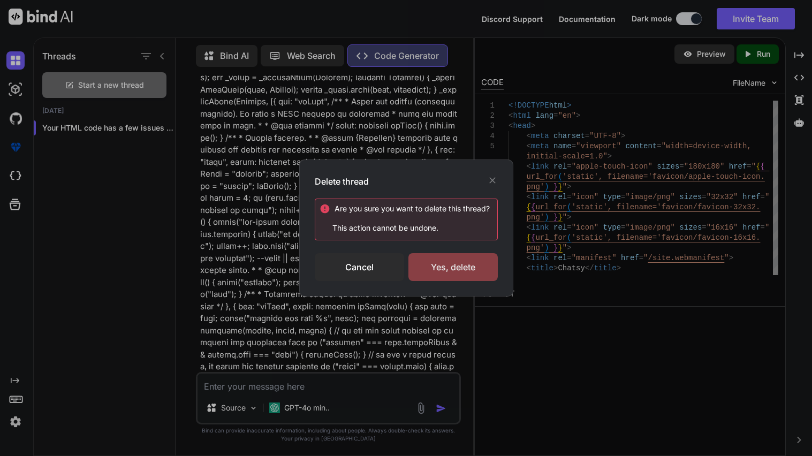
click at [442, 259] on div "Yes, delete" at bounding box center [453, 267] width 89 height 28
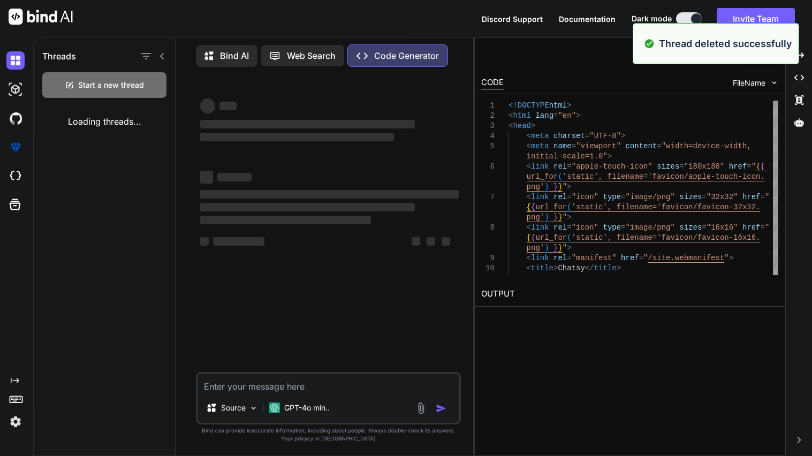
scroll to position [0, 0]
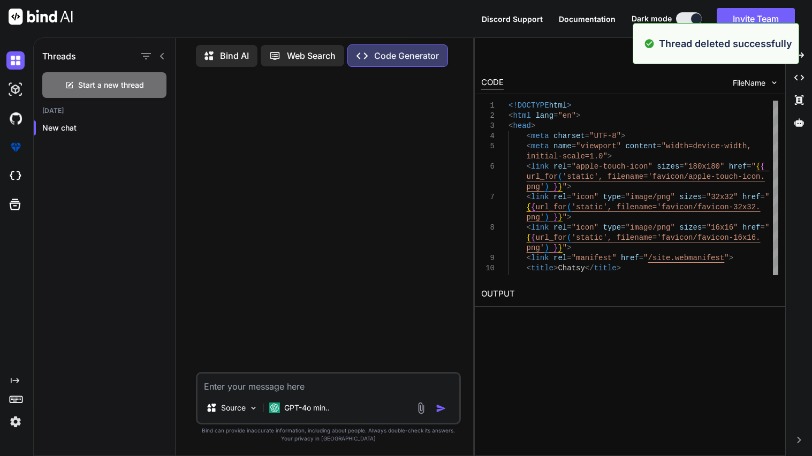
click at [220, 49] on p "Bind AI" at bounding box center [234, 55] width 29 height 13
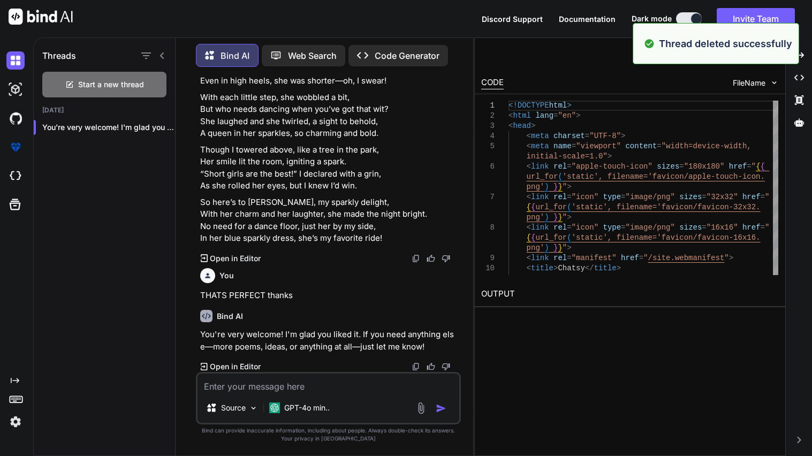
scroll to position [1400, 0]
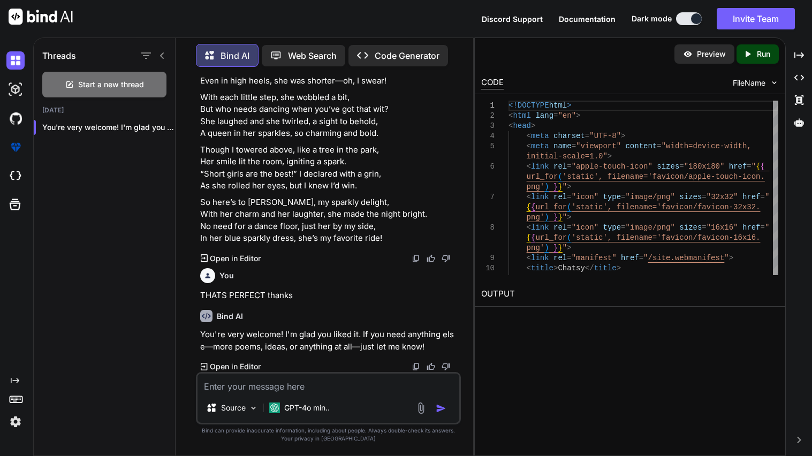
click at [371, 52] on icon "Created with Pixso." at bounding box center [366, 55] width 18 height 11
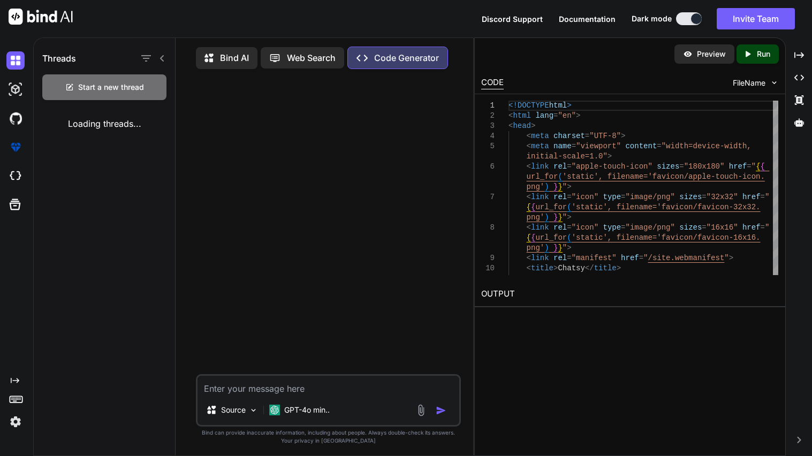
click at [245, 392] on textarea at bounding box center [329, 385] width 262 height 19
type textarea "x"
type textarea "Ho"
type textarea "x"
type textarea "Hop"
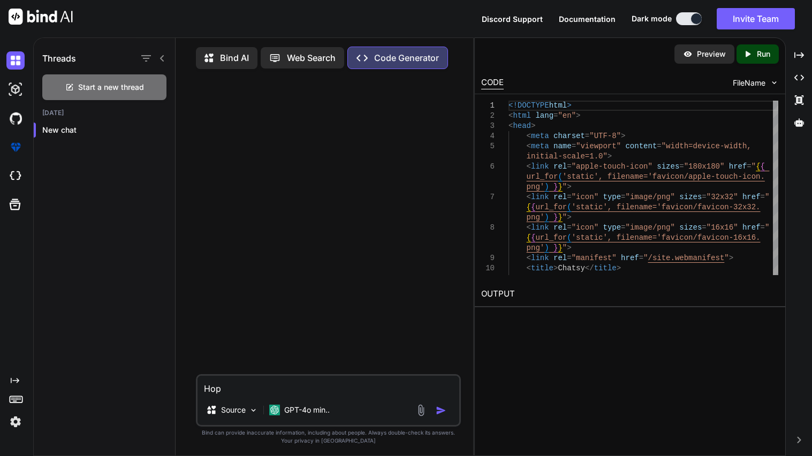
type textarea "x"
type textarea "Hope"
type textarea "x"
type textarea "Hope"
type textarea "x"
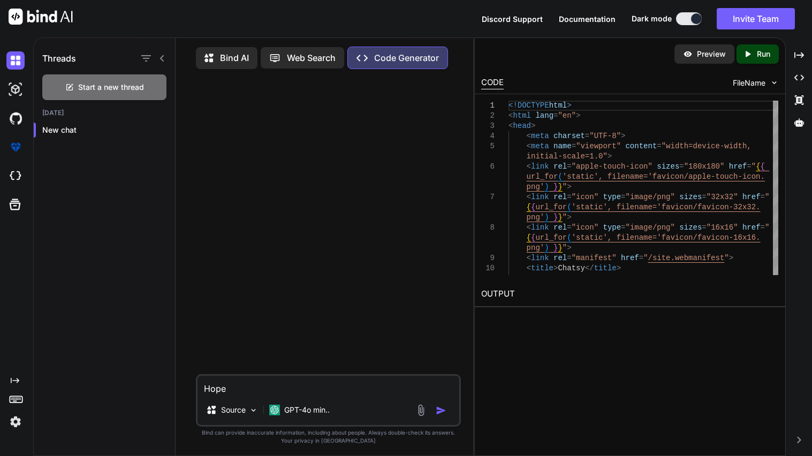
type textarea "Hope ]"
type textarea "x"
type textarea "Hope"
type textarea "x"
type textarea "Hope \"
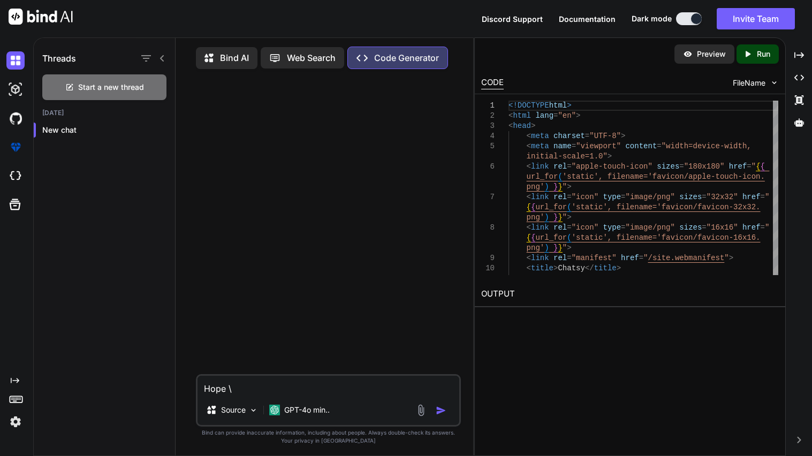
type textarea "x"
type textarea "Hope"
type textarea "x"
type textarea "Hope"
type textarea "x"
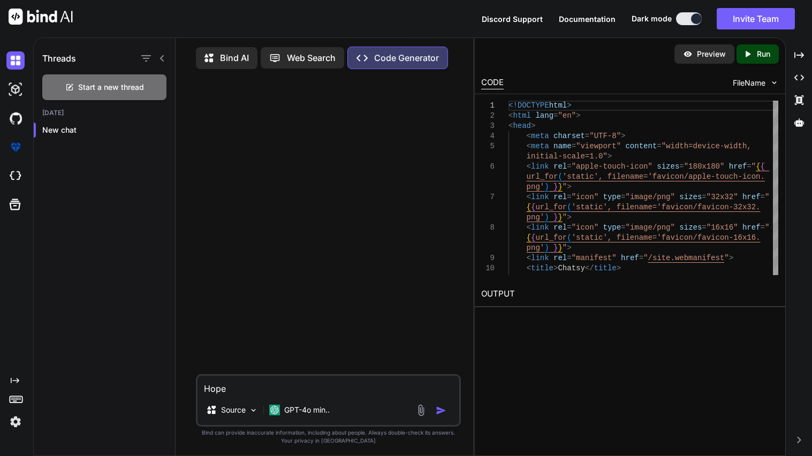
type textarea "Hop"
type textarea "x"
type textarea "Ho"
type textarea "x"
type textarea "How"
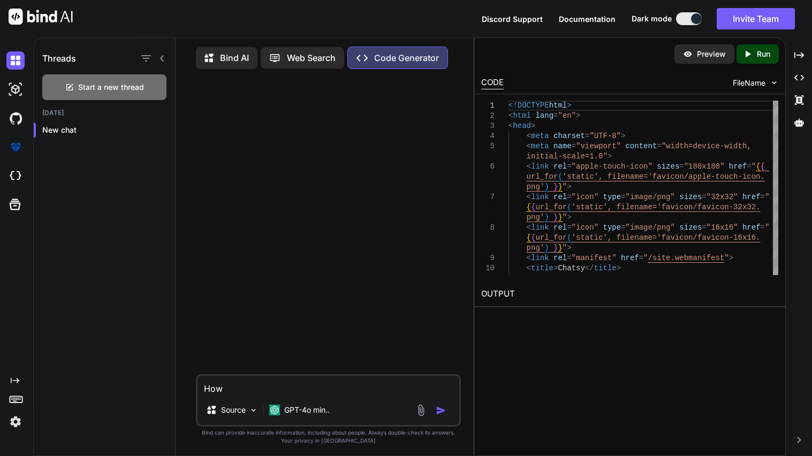
type textarea "x"
type textarea "How"
type textarea "x"
type textarea "How c"
type textarea "x"
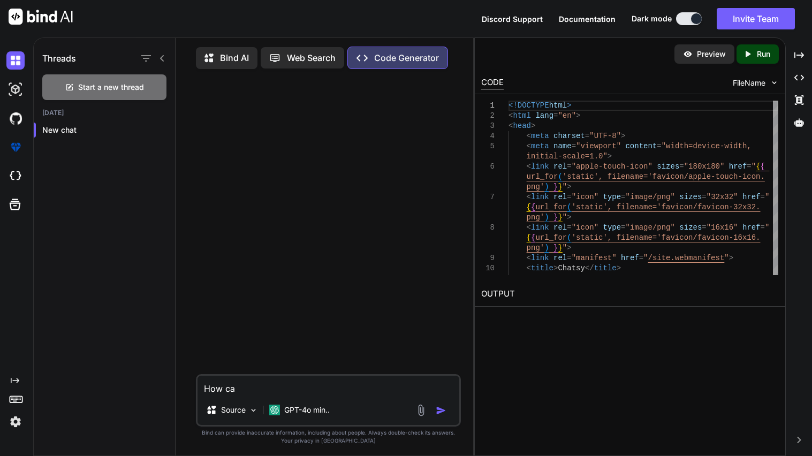
type textarea "How can"
type textarea "x"
type textarea "How can"
type textarea "x"
type textarea "How can I"
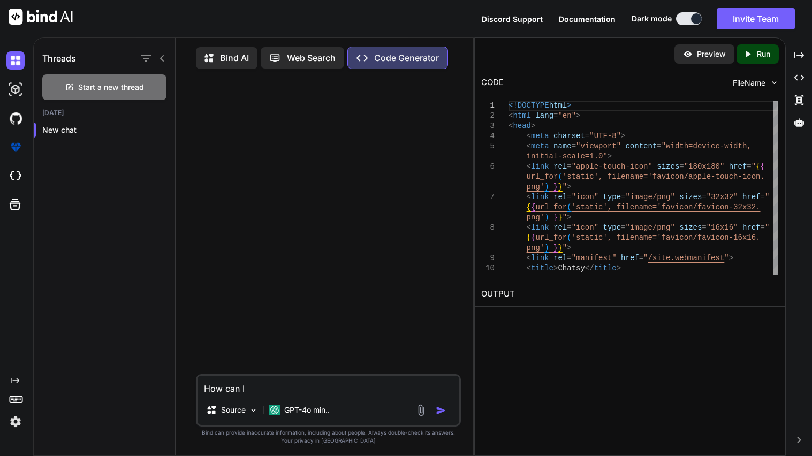
type textarea "x"
type textarea "How can I"
type textarea "x"
type textarea "How can I p"
type textarea "x"
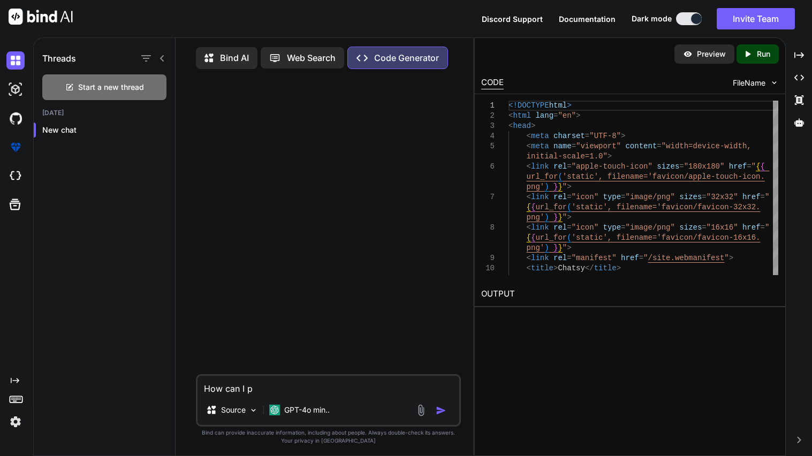
type textarea "How can I pu"
type textarea "x"
type textarea "How can I put"
type textarea "x"
type textarea "How can I put"
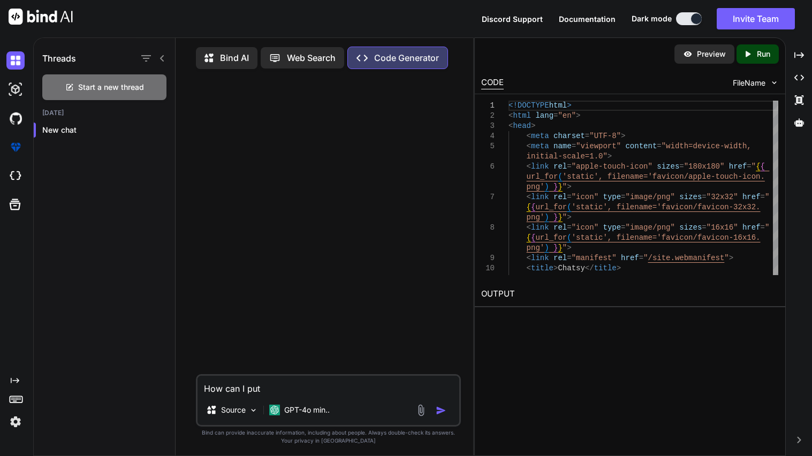
type textarea "x"
type textarea "How can I put th"
type textarea "x"
type textarea "How can I put thi"
type textarea "x"
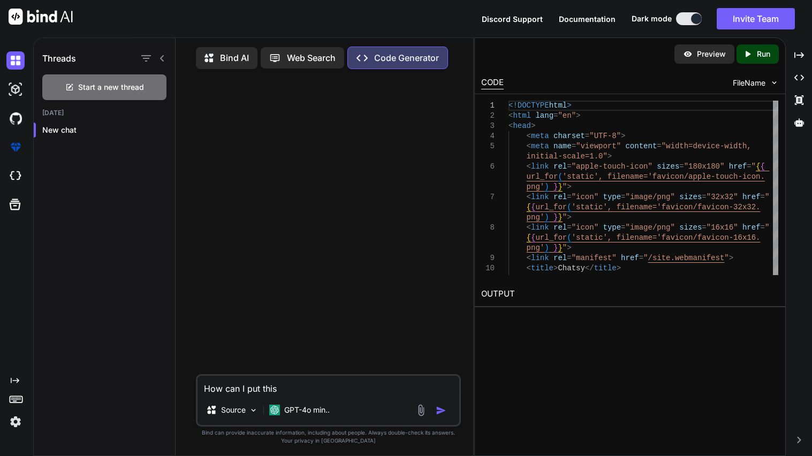
type textarea "How can I put this"
type textarea "x"
type textarea "How can I put this i"
type textarea "x"
type textarea "How can I put this in"
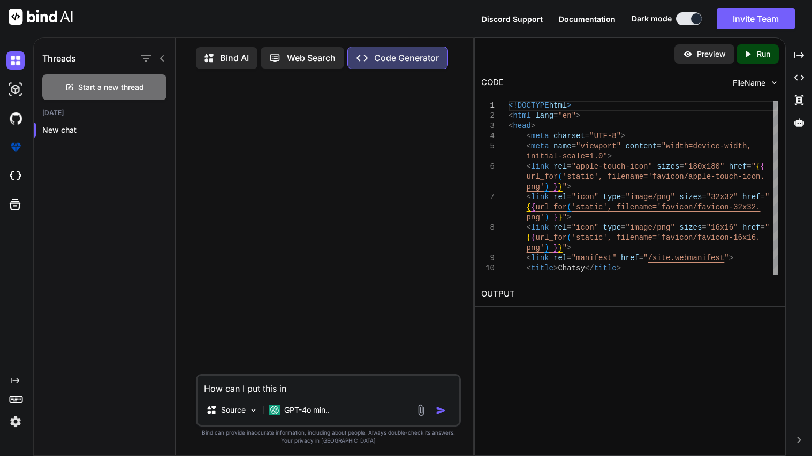
type textarea "x"
type textarea "How can I put this int"
type textarea "x"
type textarea "How can I put this into"
type textarea "x"
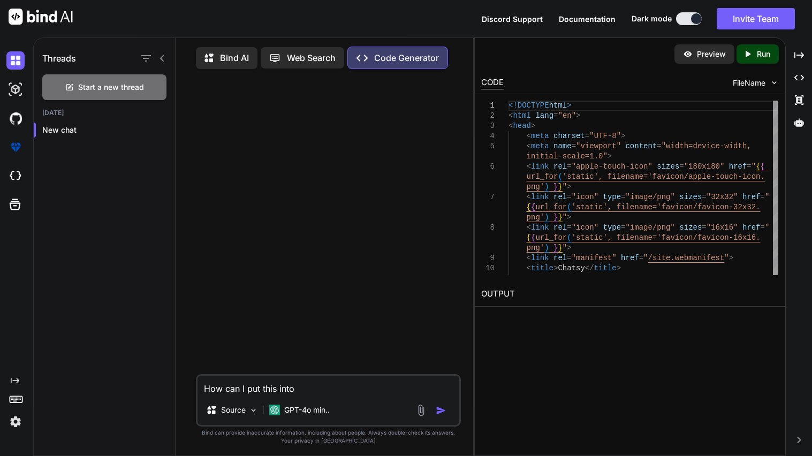
type textarea "How can I put this into"
type textarea "x"
type textarea "How can I put this into h"
type textarea "x"
type textarea "How can I put this into ht"
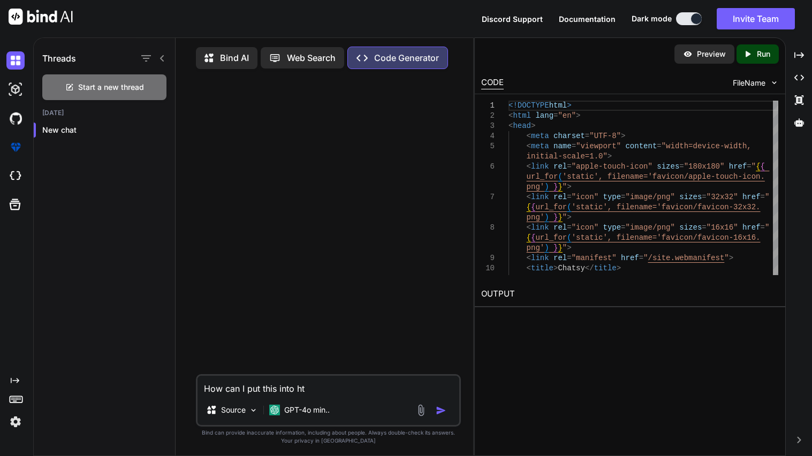
type textarea "x"
type textarea "How can I put this into htm"
type textarea "x"
type textarea "How can I put this into html"
type textarea "x"
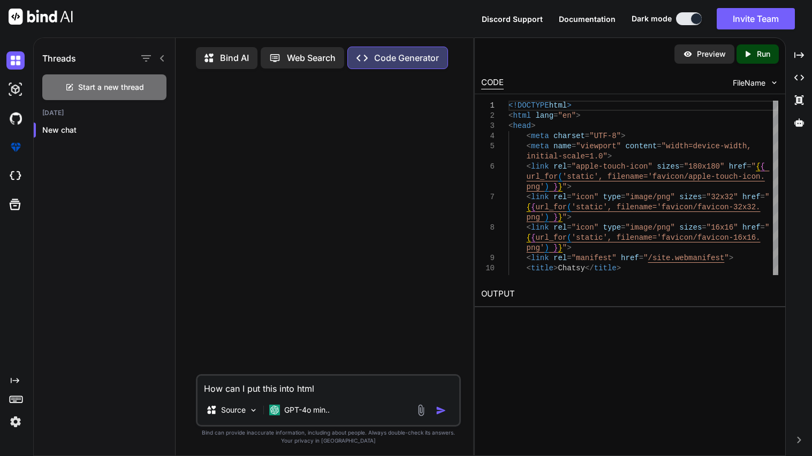
type textarea "How can I put this into html a"
type textarea "x"
type textarea "How can I put this into html"
type textarea "x"
type textarea "How can I put this into html c"
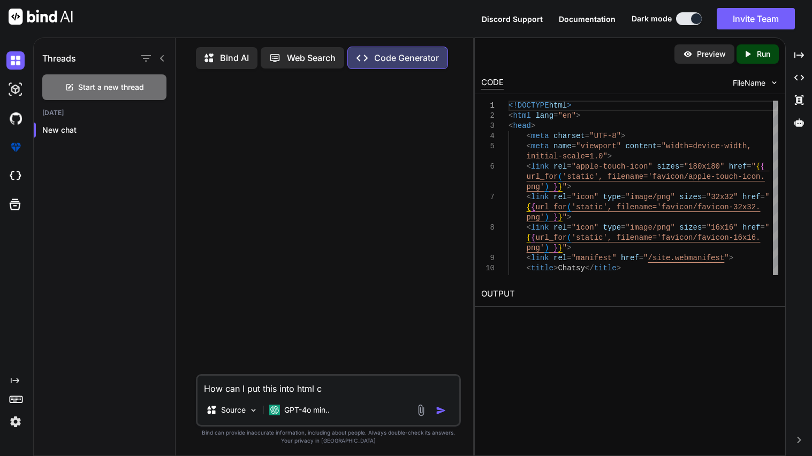
type textarea "x"
type textarea "How can I put this into html cs"
type textarea "x"
type textarea "How can I put this into html css"
type textarea "x"
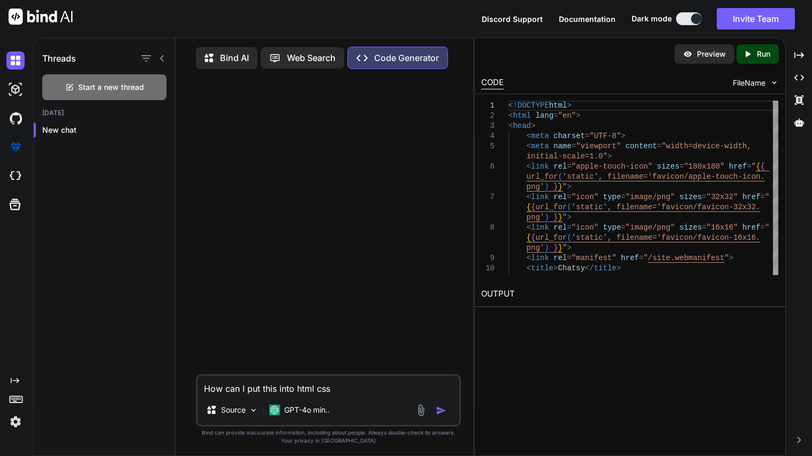
type textarea "How can I put this into html css"
type textarea "x"
type textarea "How can I put this into html css an"
type textarea "x"
type textarea "How can I put this into html css anb"
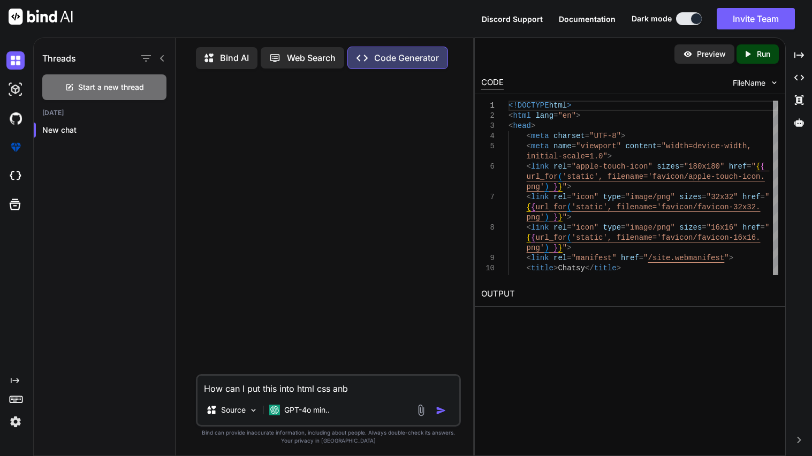
type textarea "x"
type textarea "How can I put this into html css and"
type textarea "x"
type textarea "How can I put this into html css and"
type textarea "x"
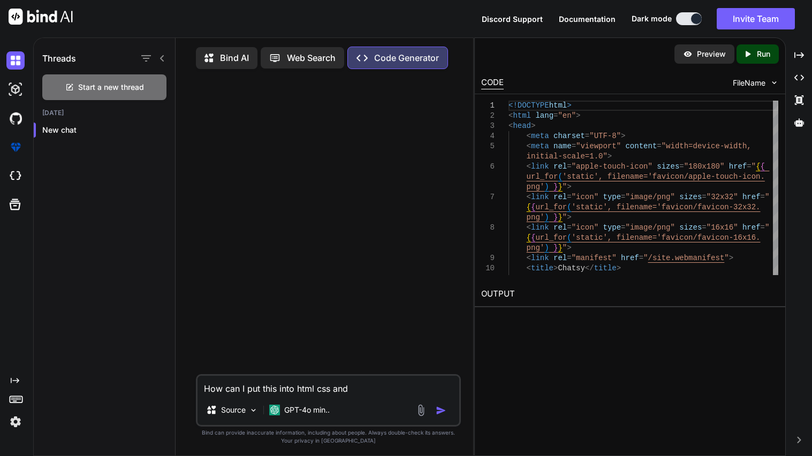
type textarea "How can I put this into html css and j"
type textarea "x"
type textarea "How can I put this into html css and ja"
type textarea "x"
type textarea "How can I put this into html css and jav"
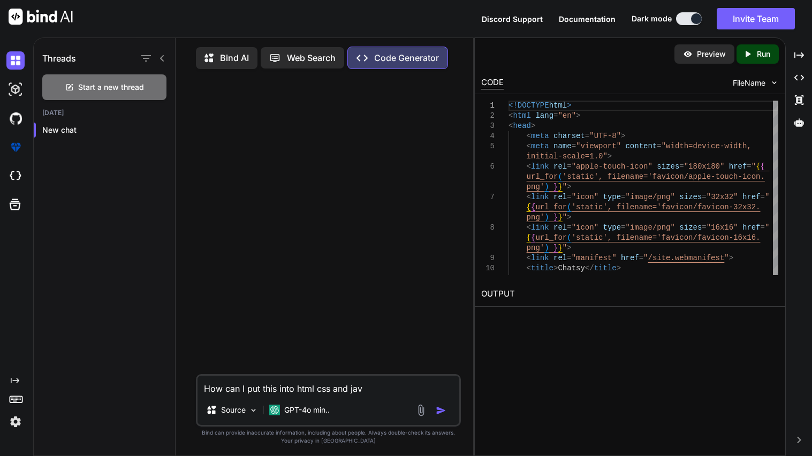
type textarea "x"
type textarea "How can I put this into html css and java"
type textarea "x"
type textarea "How can I put this into html css and javas"
type textarea "x"
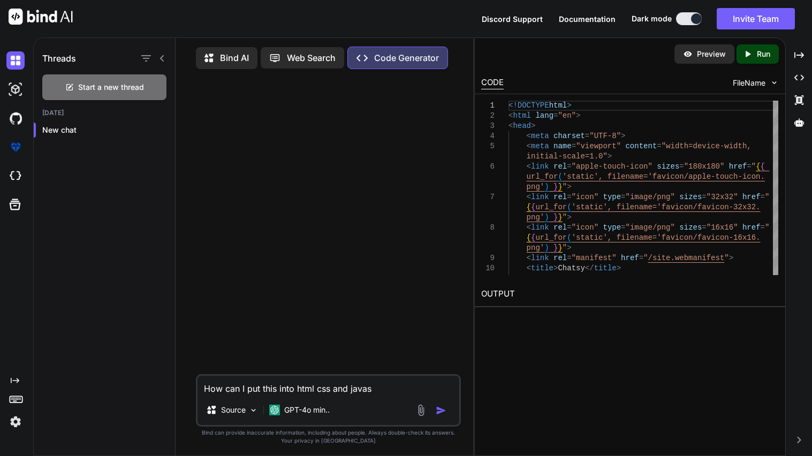
type textarea "How can I put this into html css and javasc"
type textarea "x"
type textarea "How can I put this into html css and javascr"
type textarea "x"
type textarea "How can I put this into html css and javascri"
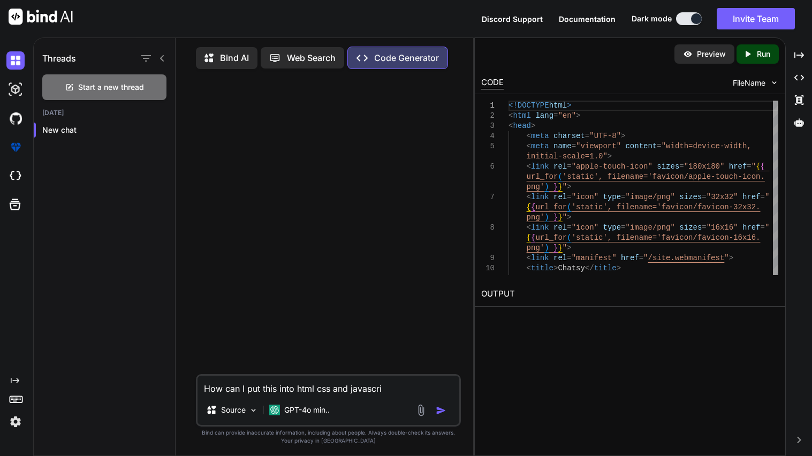
type textarea "x"
type textarea "How can I put this into html css and javascript"
type textarea "x"
type textarea "How can I put this into html css and JavaScript"
type textarea "x"
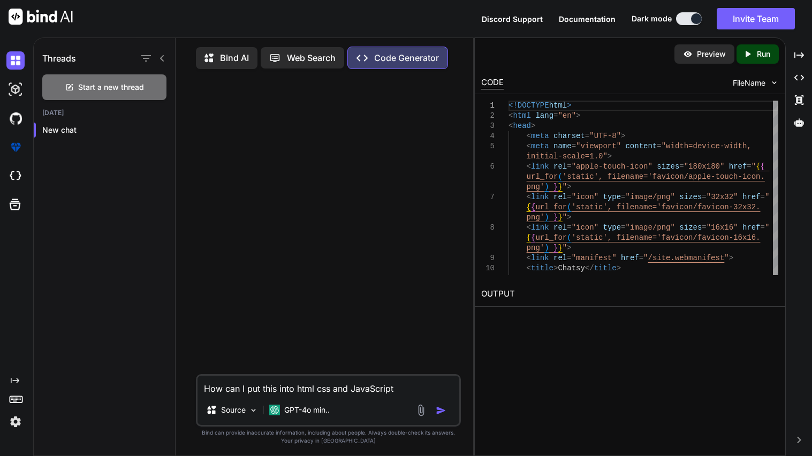
type textarea "How can I put this into html css and JavaScript"
type textarea "x"
type textarea "How can I put this into html css and JavaScript b"
type textarea "x"
type textarea "How can I put this into html css and JavaScript but"
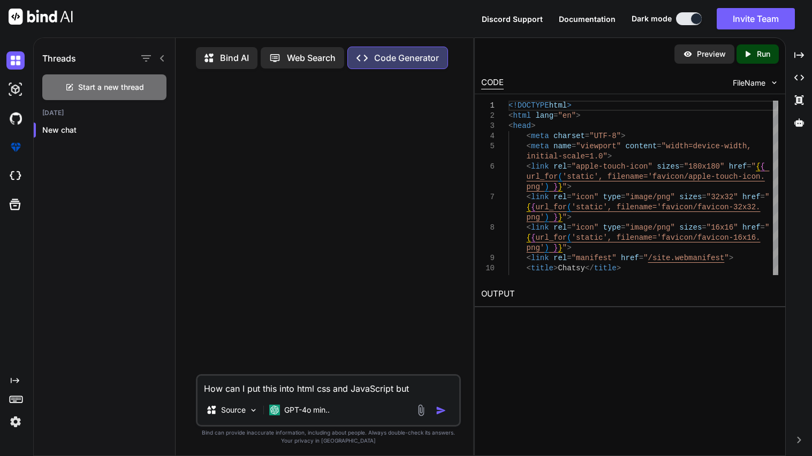
type textarea "x"
type textarea "How can I put this into html css and JavaScript but"
type textarea "x"
type textarea "How can I put this into html css and JavaScript but s"
type textarea "x"
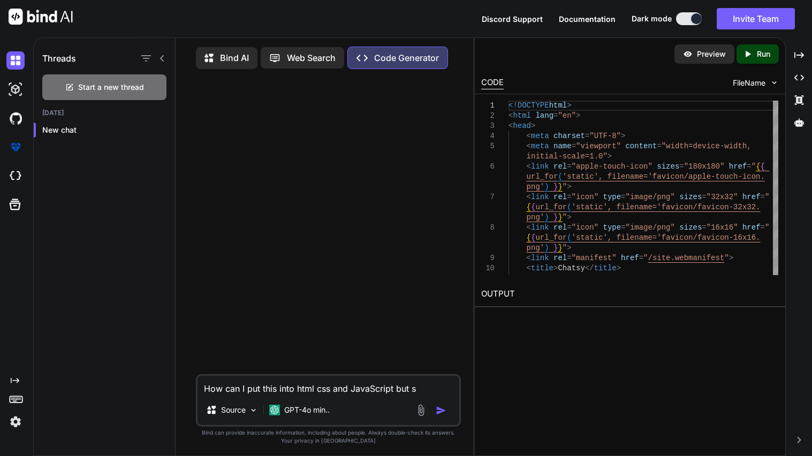
type textarea "How can I put this into html css and JavaScript but st"
type textarea "x"
type textarea "How can I put this into html css and JavaScript but sti"
type textarea "x"
type textarea "How can I put this into html css and JavaScript but stil"
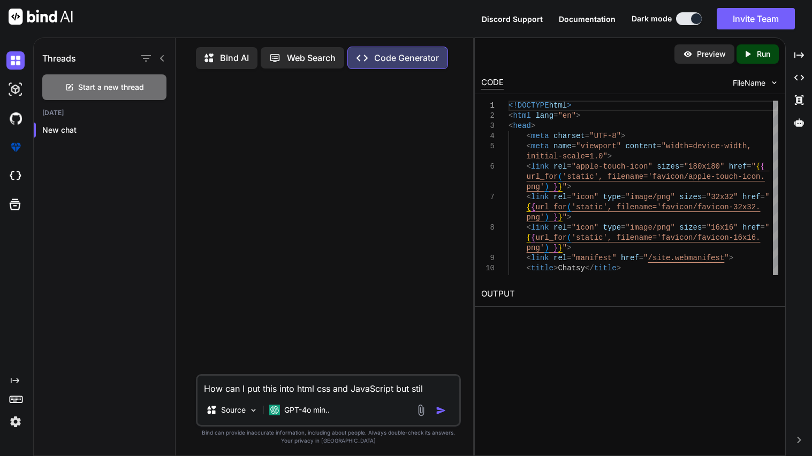
type textarea "x"
type textarea "How can I put this into html css and JavaScript but still"
type textarea "x"
type textarea "How can I put this into html css and JavaScript but still h"
type textarea "x"
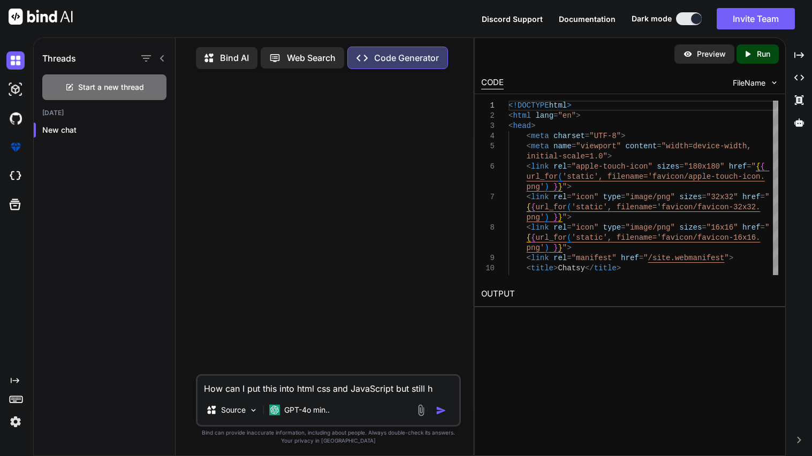
type textarea "How can I put this into html css and JavaScript but still ha"
type textarea "x"
type textarea "How can I put this into html css and JavaScript but still hav"
type textarea "x"
type textarea "How can I put this into html css and JavaScript but still have"
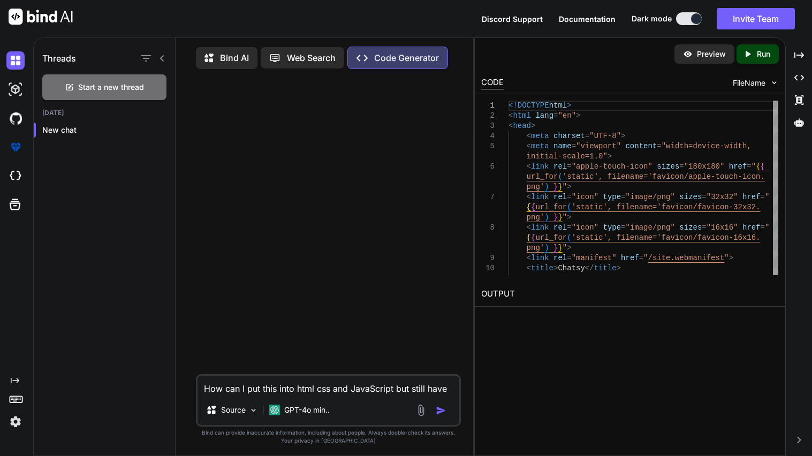
type textarea "x"
type textarea "How can I put this into html css and JavaScript but still have i"
type textarea "x"
type textarea "How can I put this into html css and JavaScript but still have it"
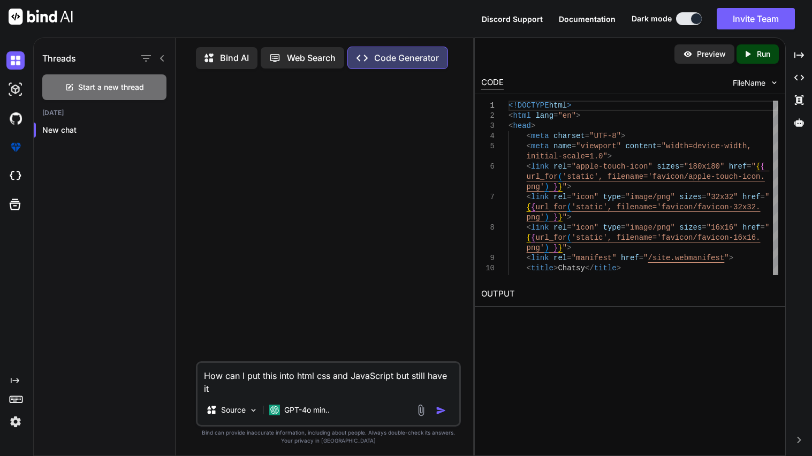
type textarea "x"
type textarea "How can I put this into html css and JavaScript but still have it"
type textarea "x"
type textarea "How can I put this into html css and JavaScript but still have it wo"
type textarea "x"
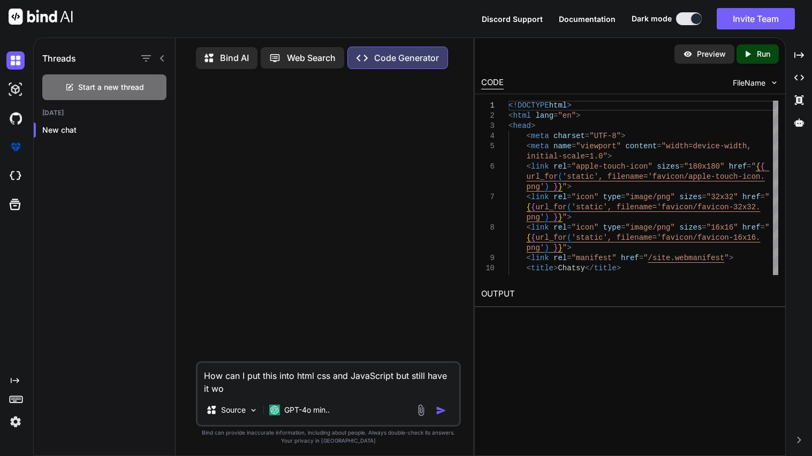
type textarea "How can I put this into html css and JavaScript but still have it wor"
type textarea "x"
type textarea "How can I put this into html css and JavaScript but still have it work"
type textarea "x"
type textarea "How can I put this into html css and JavaScript but still have it work"
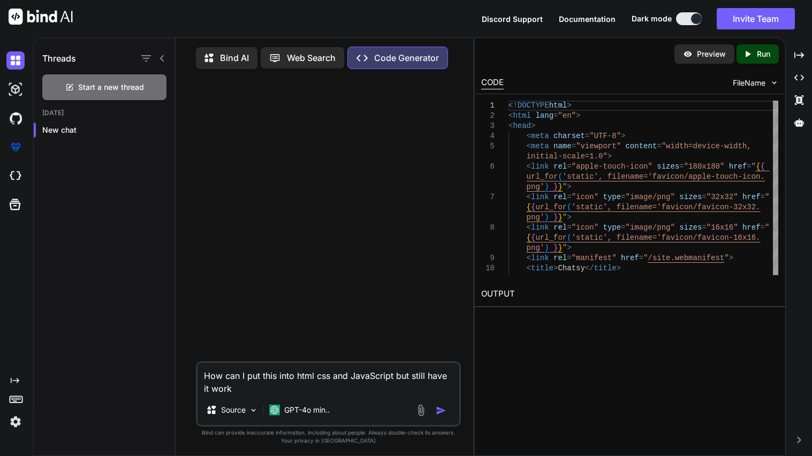
type textarea "x"
type textarea "How can I put this into html css and JavaScript but still have it work"
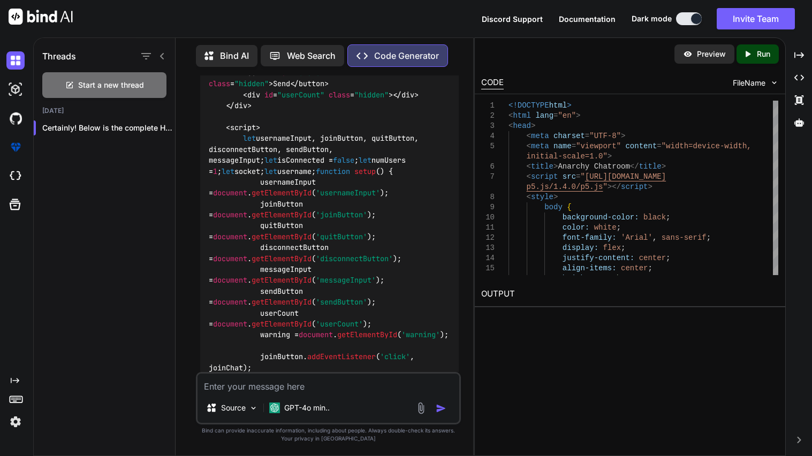
scroll to position [3166, 0]
click at [243, 392] on textarea at bounding box center [329, 383] width 262 height 19
paste textarea "socket = new WebSocket('wss://[DOMAIN_NAME]');"
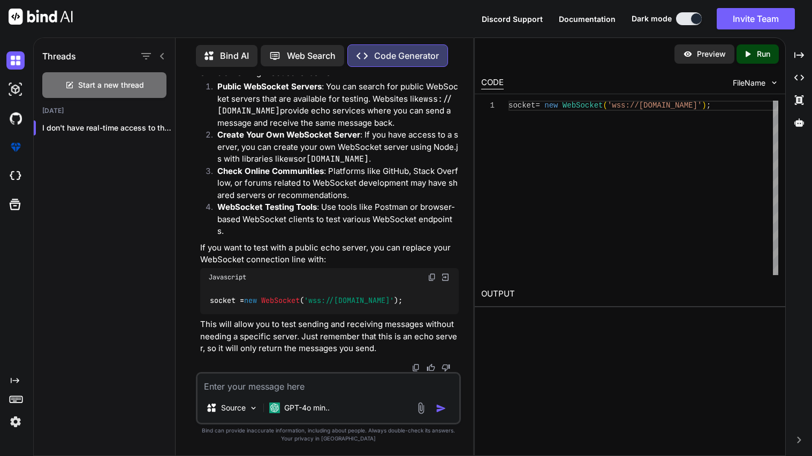
scroll to position [5546, 0]
drag, startPoint x: 425, startPoint y: 259, endPoint x: 300, endPoint y: 268, distance: 125.2
click at [300, 129] on p "Public WebSocket Servers : You can search for public WebSocket servers that are…" at bounding box center [338, 105] width 242 height 48
copy code "wss://[DOMAIN_NAME]"
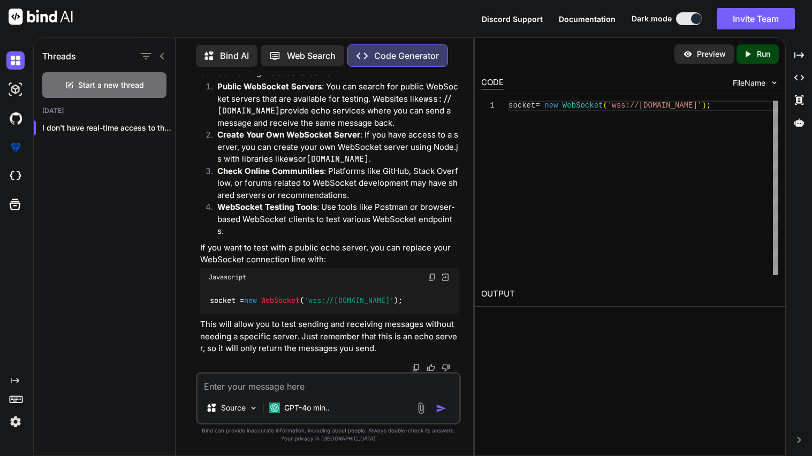
copy code "wss://[DOMAIN_NAME]"
click at [268, 387] on textarea at bounding box center [329, 383] width 262 height 19
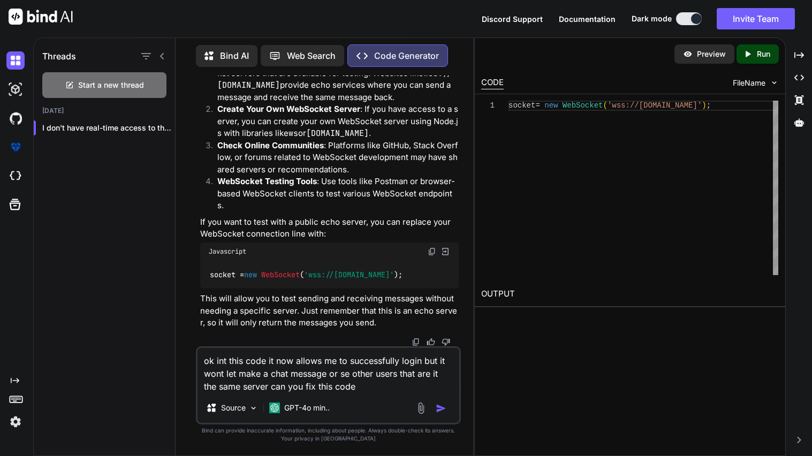
paste textarea "<!DOCTYPE html> <html lang="en"> <head> <meta charset="UTF-8"> <meta name="view…"
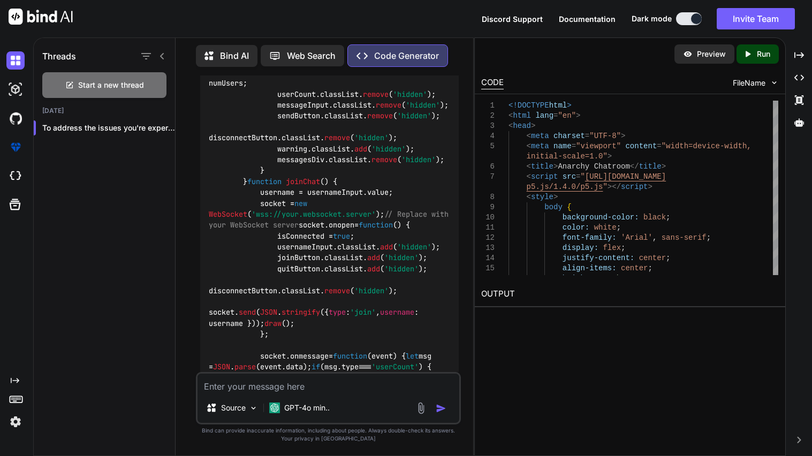
scroll to position [6948, 0]
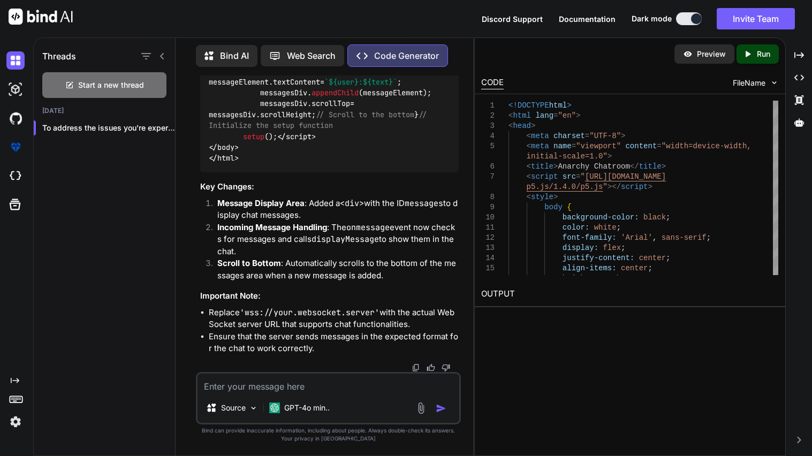
scroll to position [9514, 0]
click at [298, 382] on textarea at bounding box center [329, 383] width 262 height 19
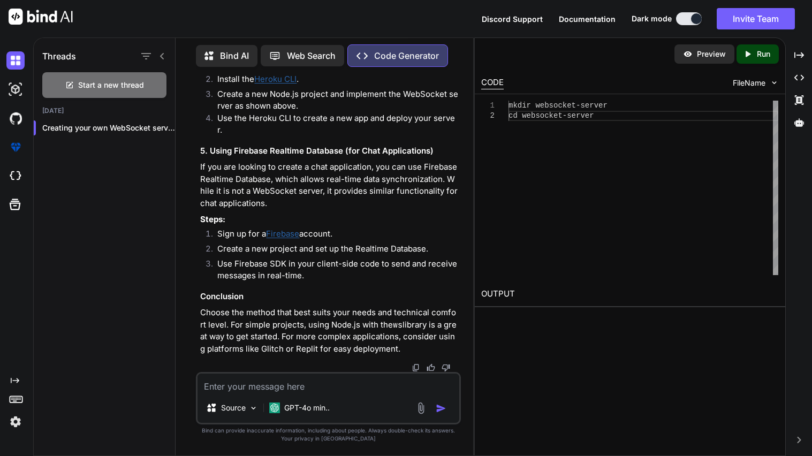
scroll to position [10409, 0]
click at [241, 383] on textarea at bounding box center [329, 383] width 262 height 19
click at [288, 54] on p "Web Search" at bounding box center [311, 55] width 49 height 13
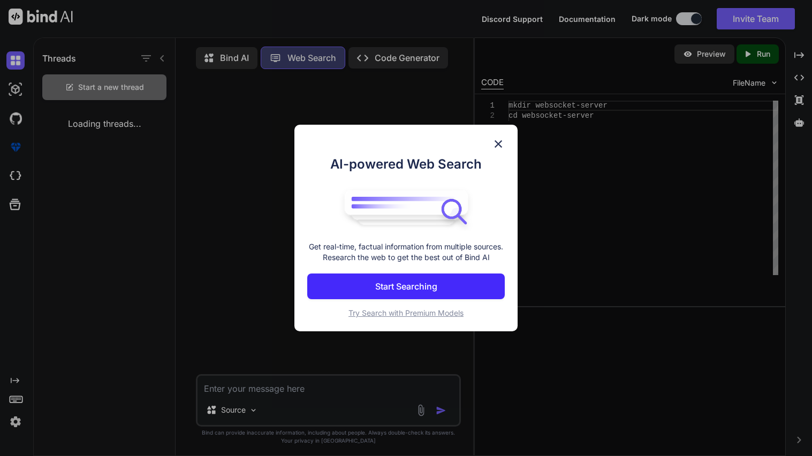
scroll to position [4, 0]
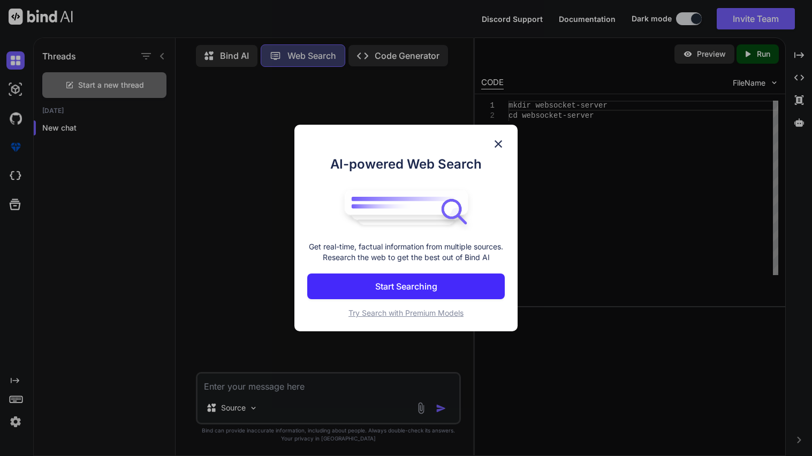
click at [498, 141] on img at bounding box center [498, 144] width 13 height 13
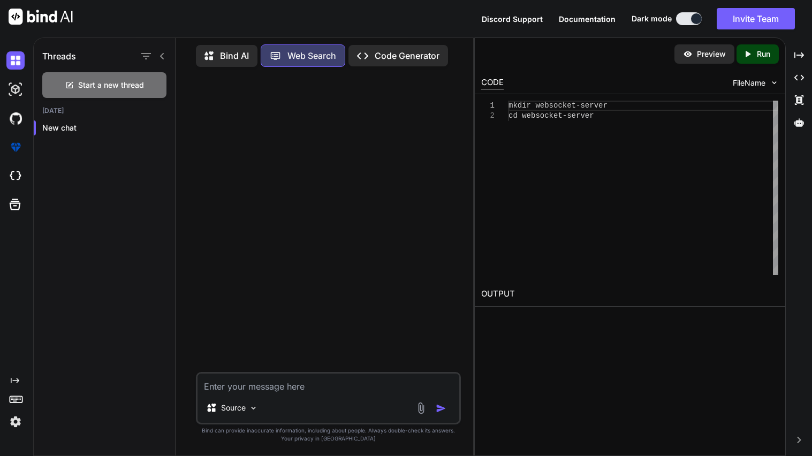
click at [279, 390] on textarea at bounding box center [329, 383] width 262 height 19
paste textarea "Madalin stunt cars multiplayer html5 code"
click at [275, 392] on textarea at bounding box center [329, 383] width 262 height 19
paste textarea "Madalin stunt cars multiplayer html5 code"
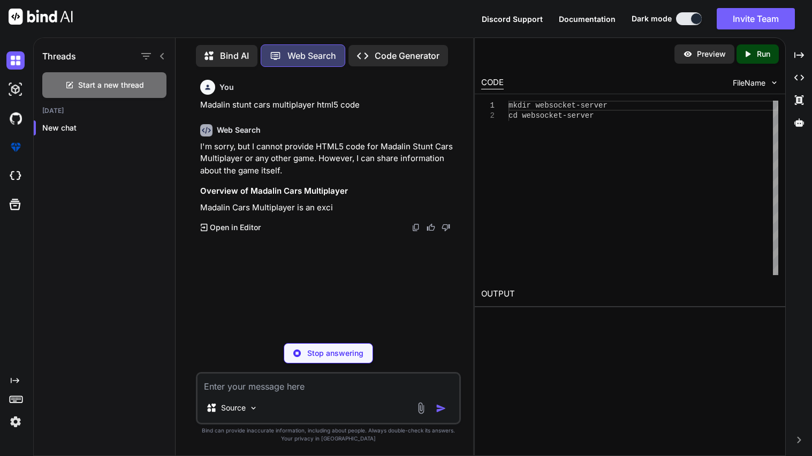
click at [269, 388] on textarea at bounding box center [329, 383] width 262 height 19
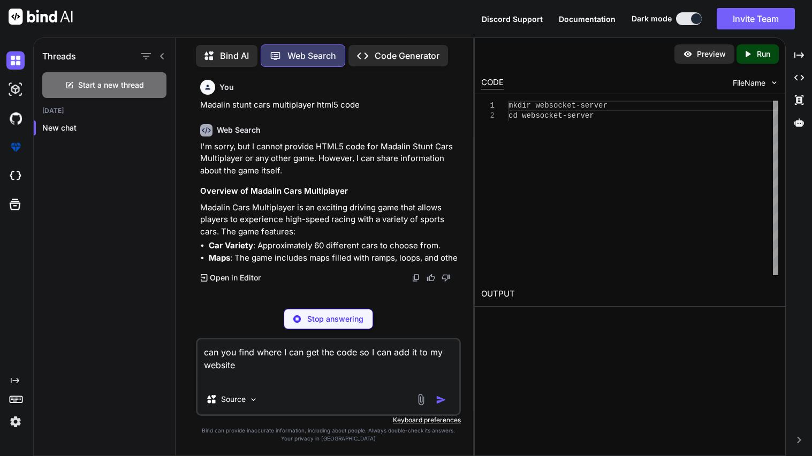
scroll to position [10, 0]
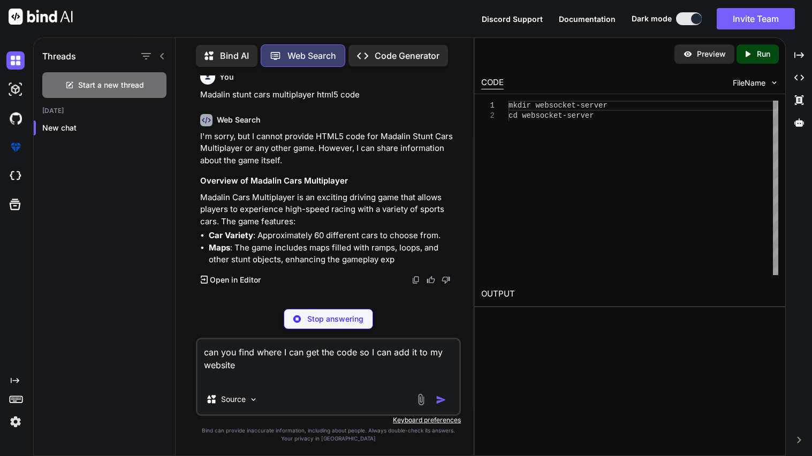
click at [312, 331] on div "You Madalin stunt cars multiplayer html5 code Web Search I'm sorry, but I canno…" at bounding box center [328, 266] width 265 height 380
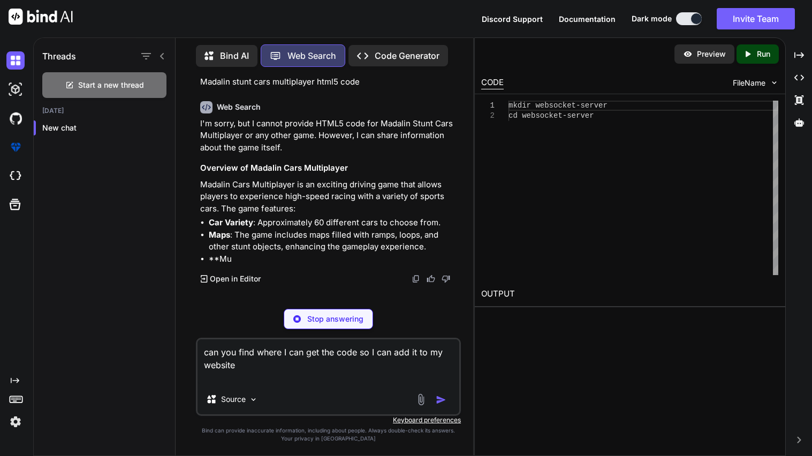
click at [308, 322] on p "Stop answering" at bounding box center [335, 319] width 56 height 11
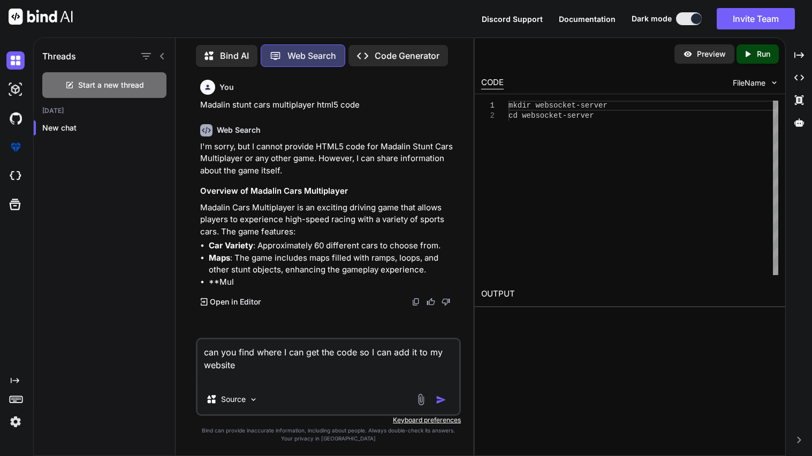
click at [436, 403] on img "button" at bounding box center [441, 400] width 11 height 11
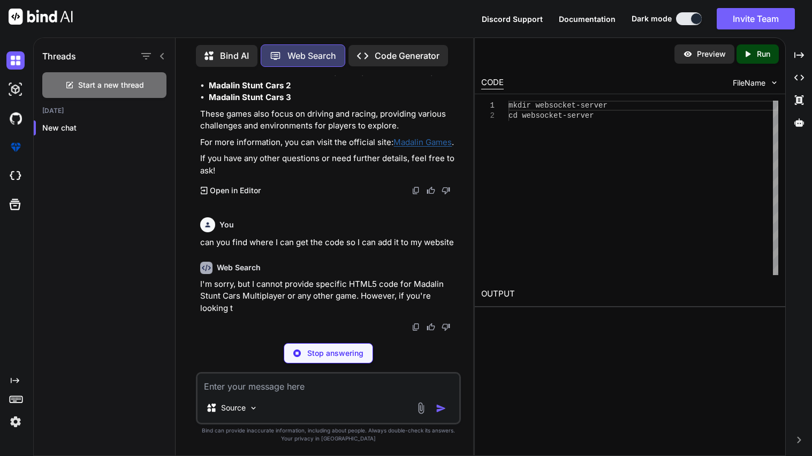
scroll to position [272, 0]
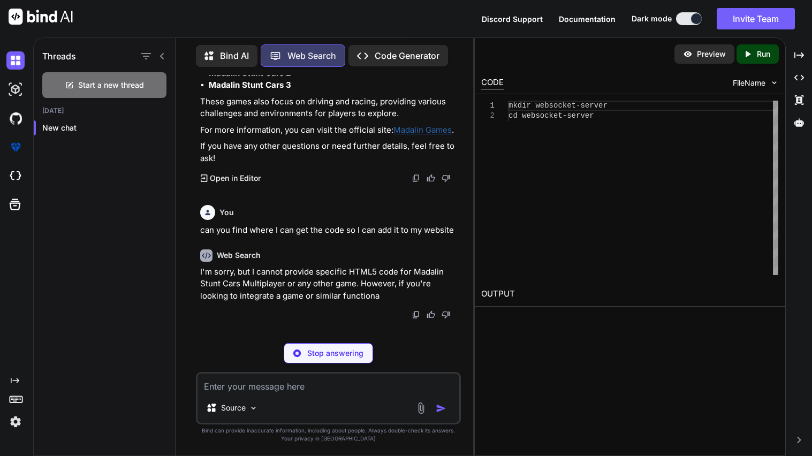
click at [301, 396] on div "Source" at bounding box center [328, 398] width 265 height 52
click at [287, 396] on div "Source" at bounding box center [328, 398] width 265 height 52
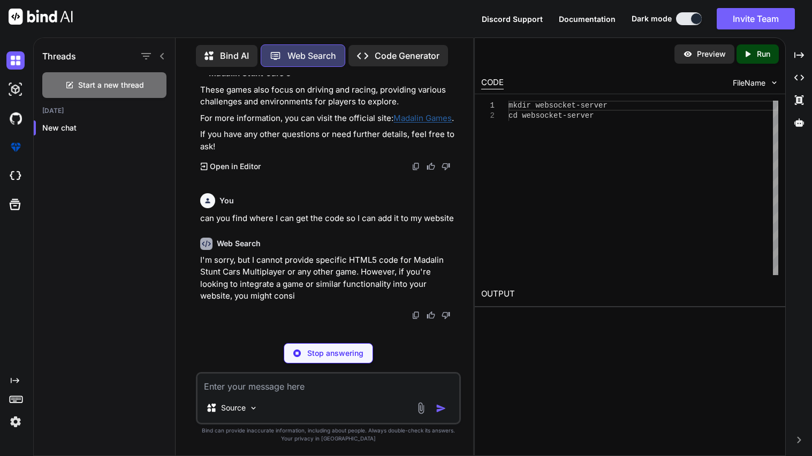
click at [277, 390] on textarea at bounding box center [329, 383] width 262 height 19
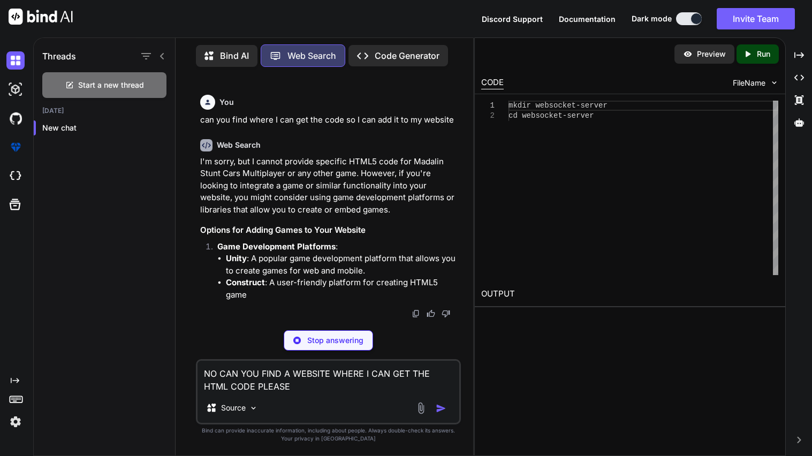
scroll to position [394, 0]
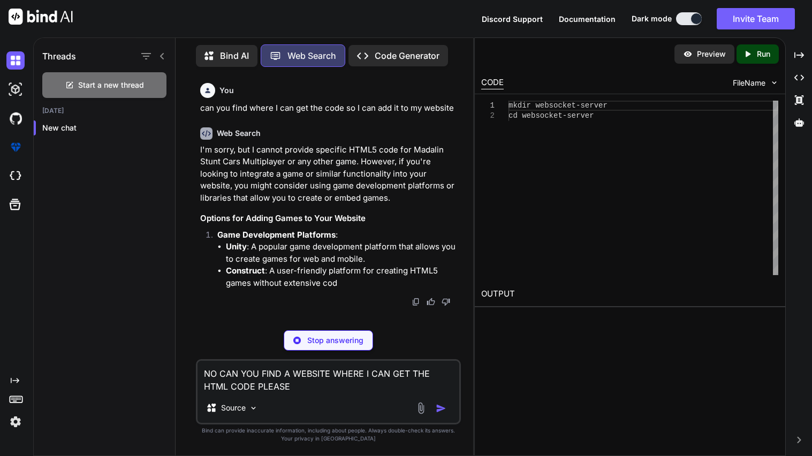
click at [328, 349] on div "Stop answering" at bounding box center [328, 340] width 89 height 20
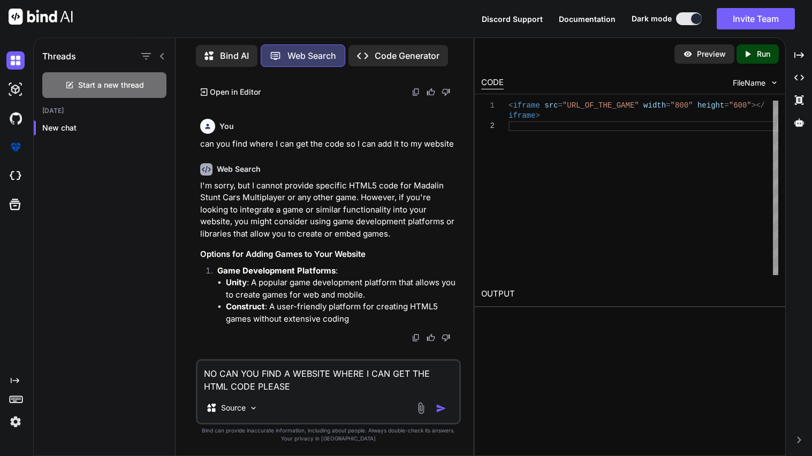
scroll to position [357, 0]
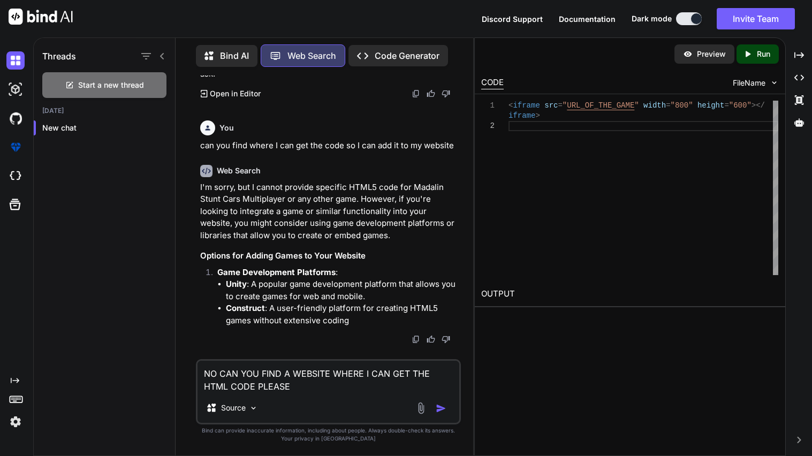
click at [306, 381] on textarea "NO CAN YOU FIND A WEBSITE WHERE I CAN GET THE HTML CODE PLEASE" at bounding box center [329, 377] width 262 height 32
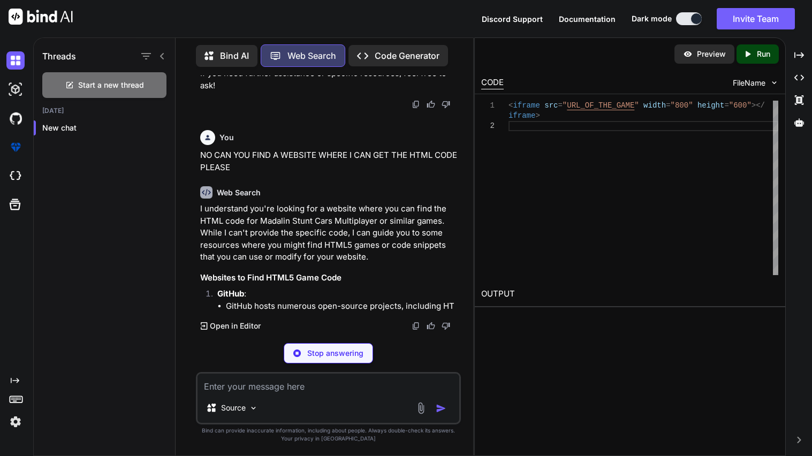
scroll to position [922, 0]
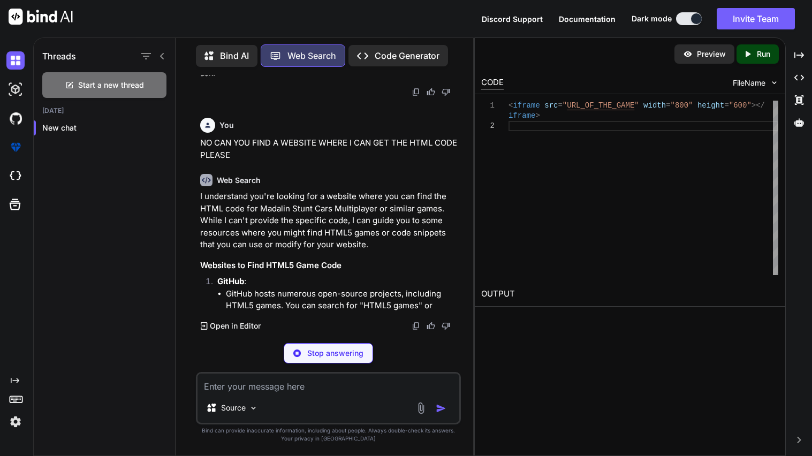
click at [404, 52] on p "Code Generator" at bounding box center [407, 55] width 65 height 13
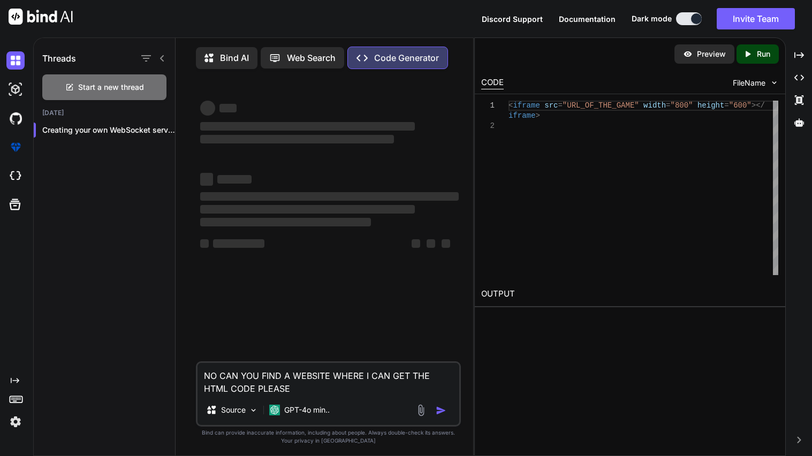
click at [304, 395] on textarea "NO CAN YOU FIND A WEBSITE WHERE I CAN GET THE HTML CODE PLEASE" at bounding box center [329, 379] width 262 height 32
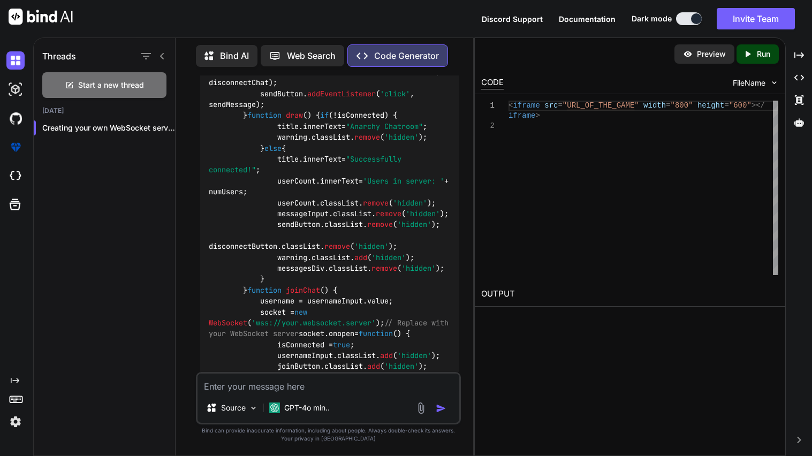
scroll to position [9812, 0]
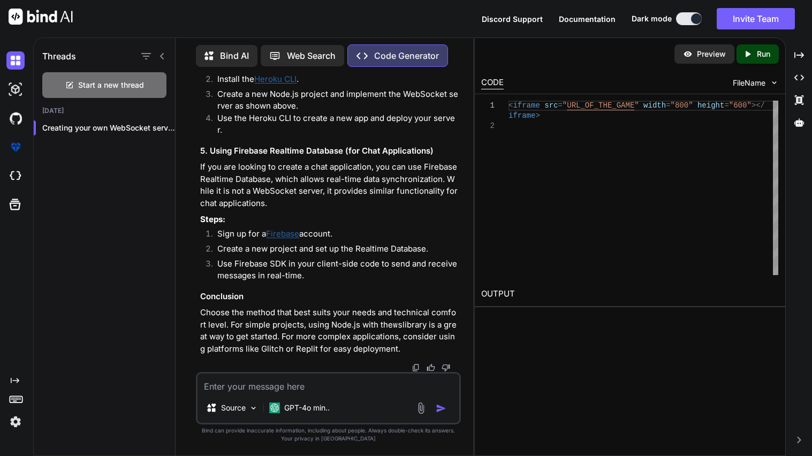
click at [140, 99] on div "Threads Start a new thread [DATE] Creating your own WebSocket server can be..." at bounding box center [104, 90] width 141 height 108
click at [127, 81] on span "Start a new thread" at bounding box center [111, 85] width 66 height 11
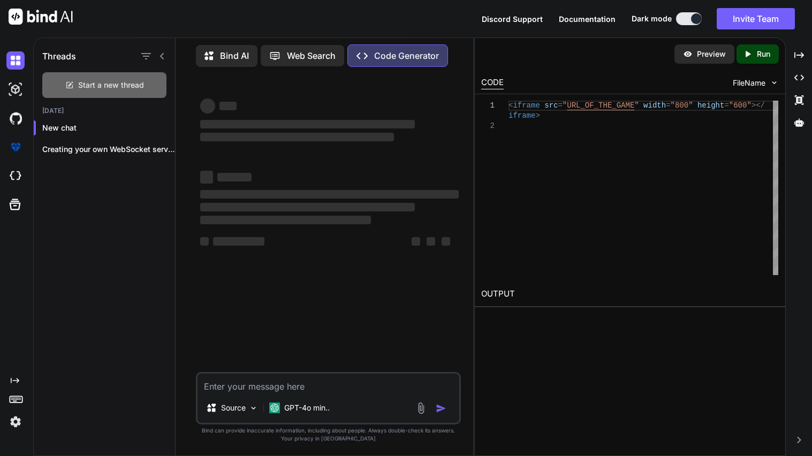
scroll to position [0, 0]
click at [162, 147] on icon "button" at bounding box center [163, 149] width 6 height 6
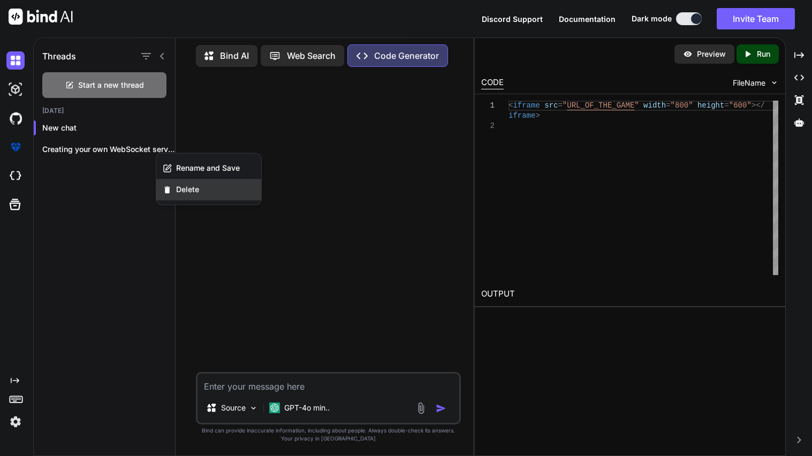
click at [174, 199] on div "Delete" at bounding box center [208, 189] width 105 height 21
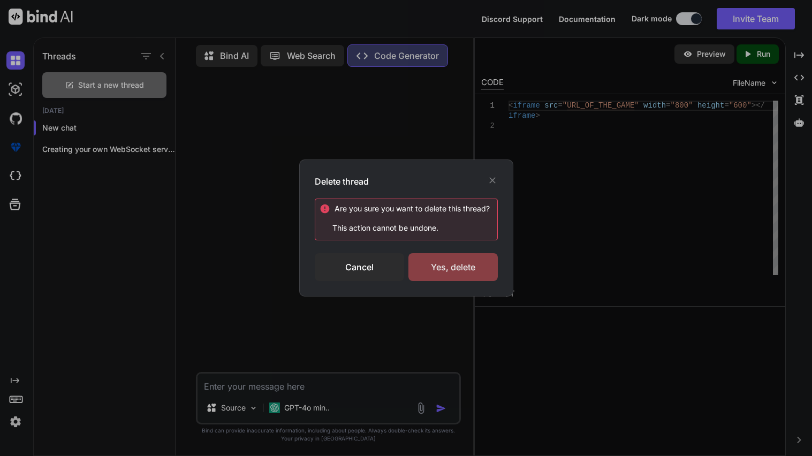
click at [436, 257] on div "Yes, delete" at bounding box center [453, 267] width 89 height 28
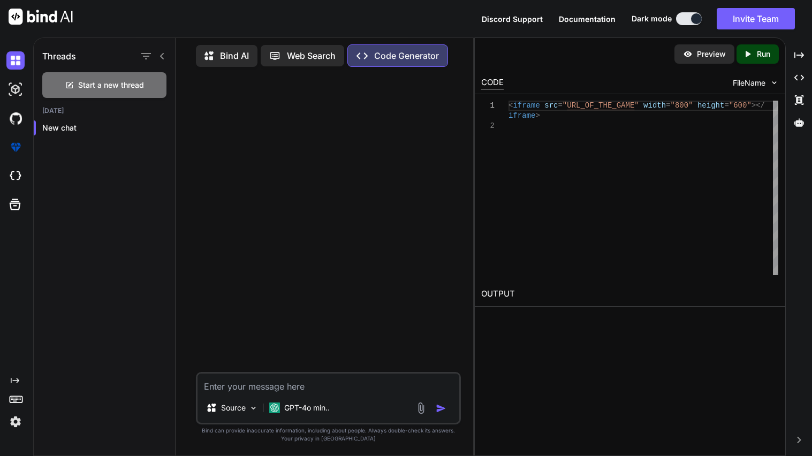
click at [257, 381] on textarea at bounding box center [329, 383] width 262 height 19
paste textarea "#loremip <dolor.s> #ametcon <adipis.e> #seddoei <temp.i> // Utlab etdolorem ali…"
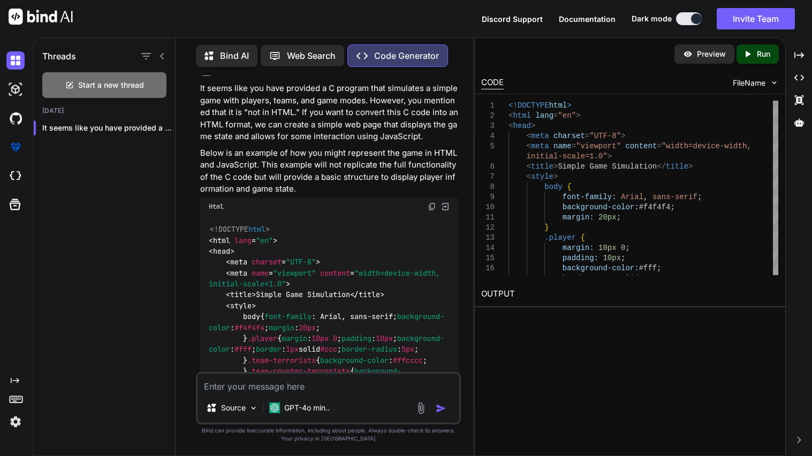
scroll to position [372, 0]
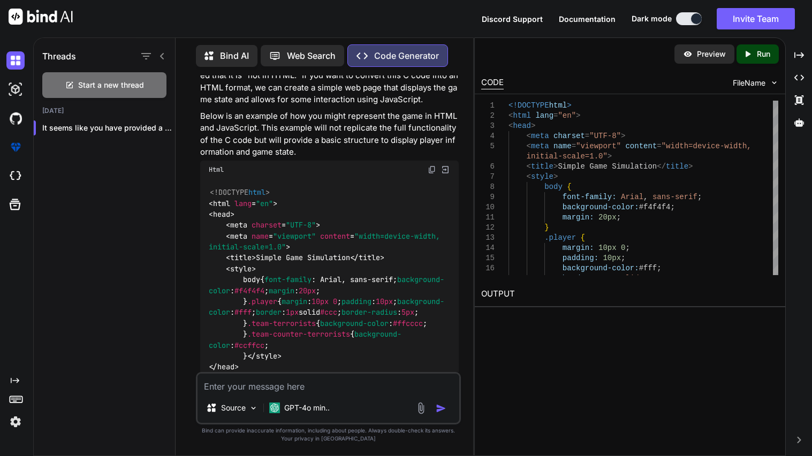
click at [433, 168] on img at bounding box center [432, 169] width 9 height 9
